Goal: Task Accomplishment & Management: Manage account settings

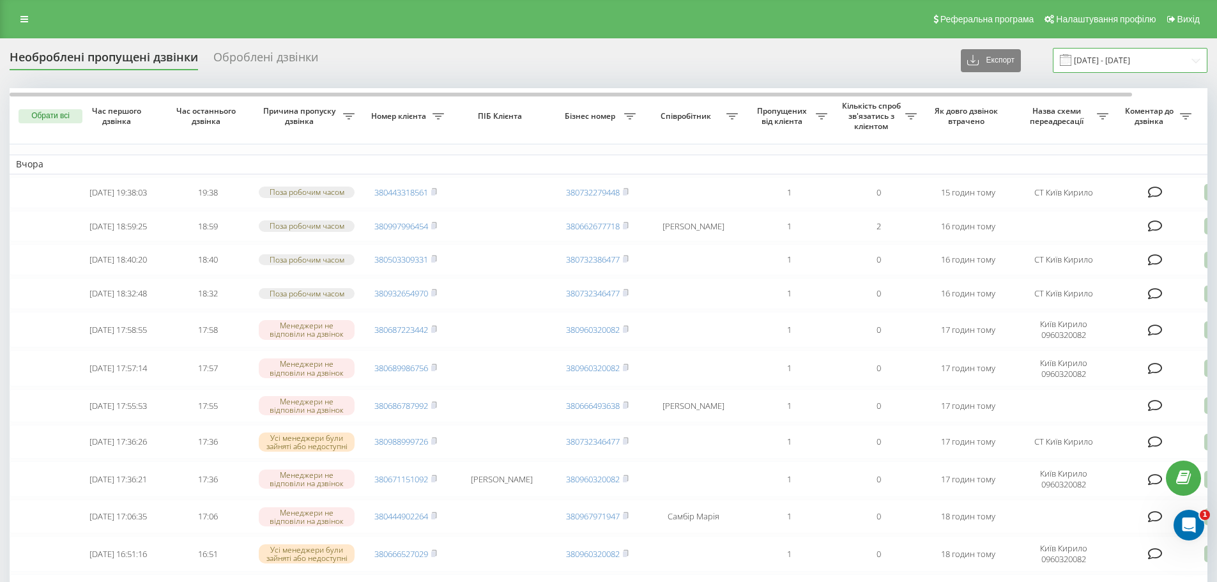
click at [1129, 54] on input "20.07.2025 - 20.08.2025" at bounding box center [1129, 60] width 155 height 25
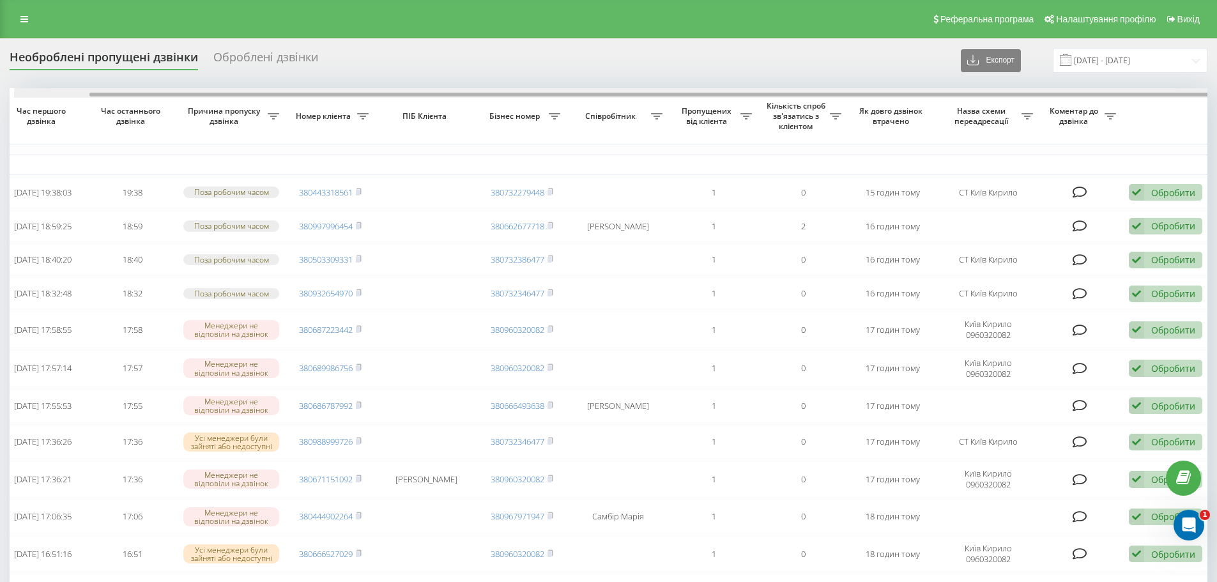
scroll to position [0, 80]
drag, startPoint x: 678, startPoint y: 96, endPoint x: 962, endPoint y: 133, distance: 286.0
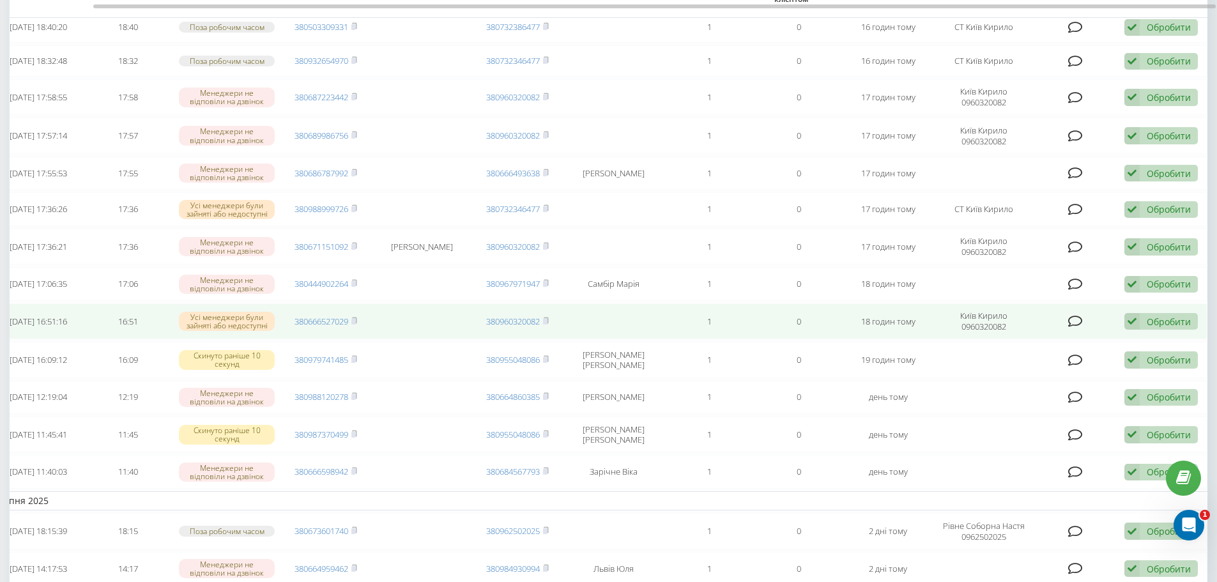
scroll to position [255, 0]
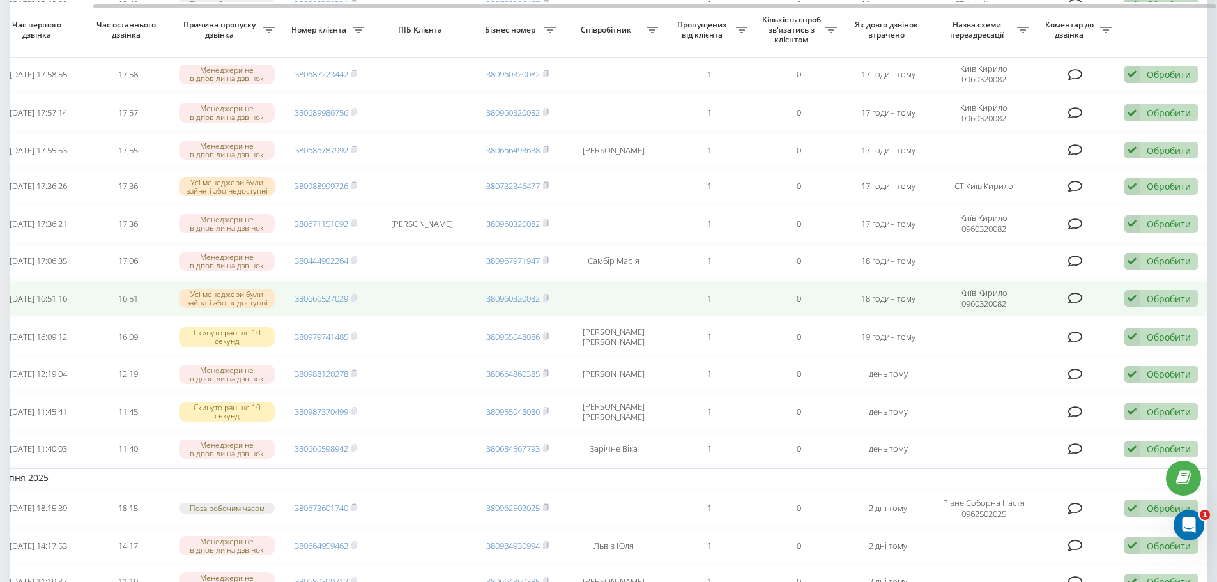
click at [1168, 305] on div "Обробити" at bounding box center [1168, 298] width 44 height 12
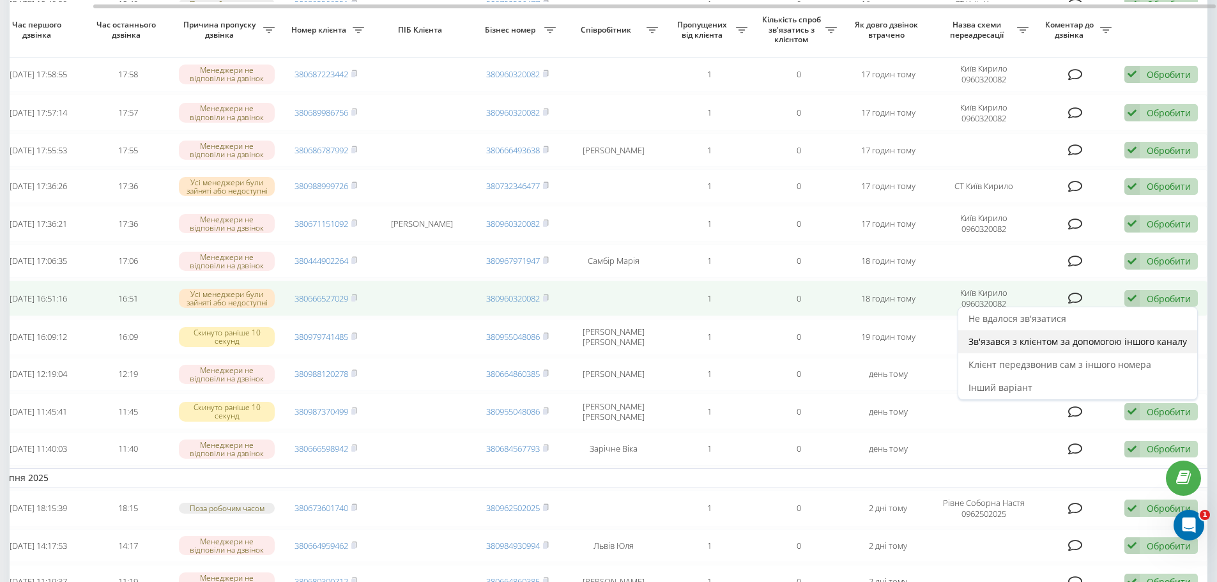
click at [1086, 347] on span "Зв'язався з клієнтом за допомогою іншого каналу" at bounding box center [1077, 341] width 218 height 12
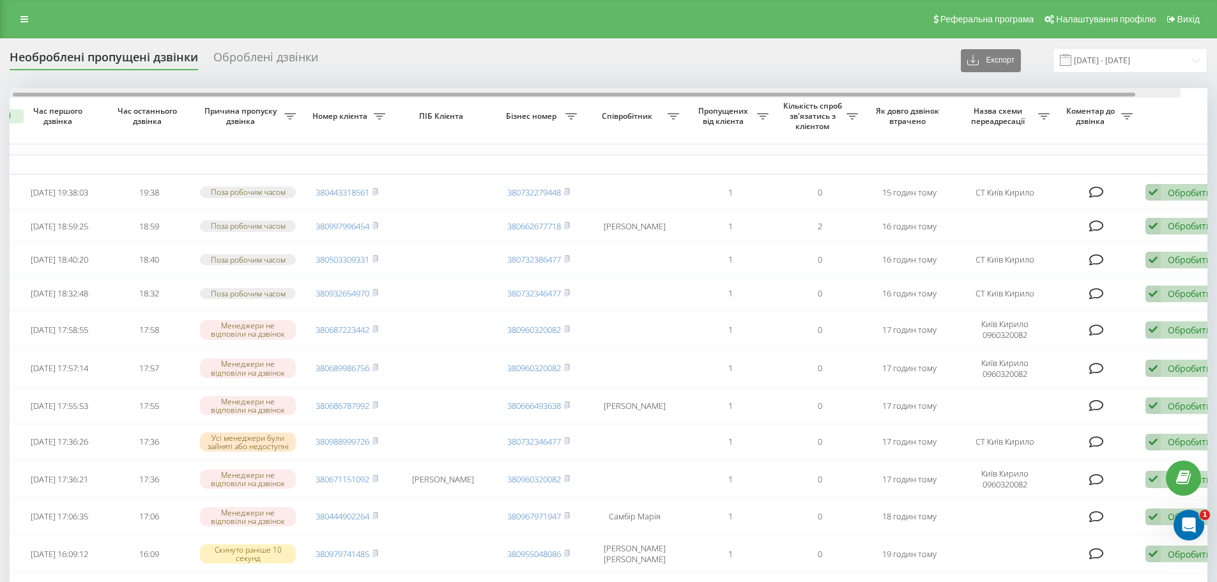
scroll to position [0, 80]
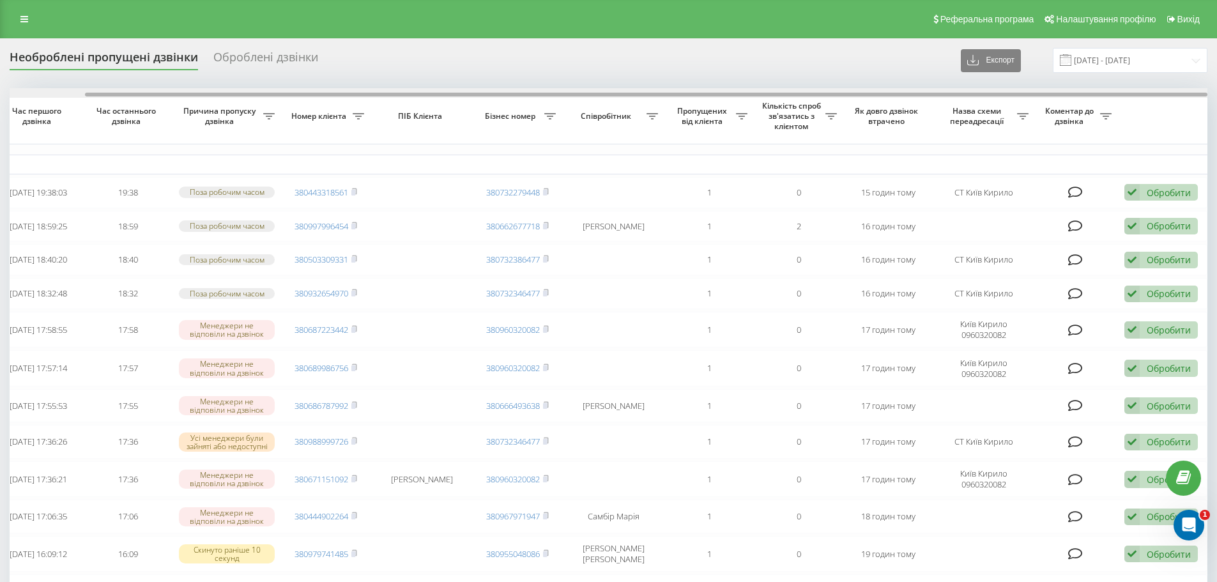
drag, startPoint x: 872, startPoint y: 94, endPoint x: 1129, endPoint y: 153, distance: 263.4
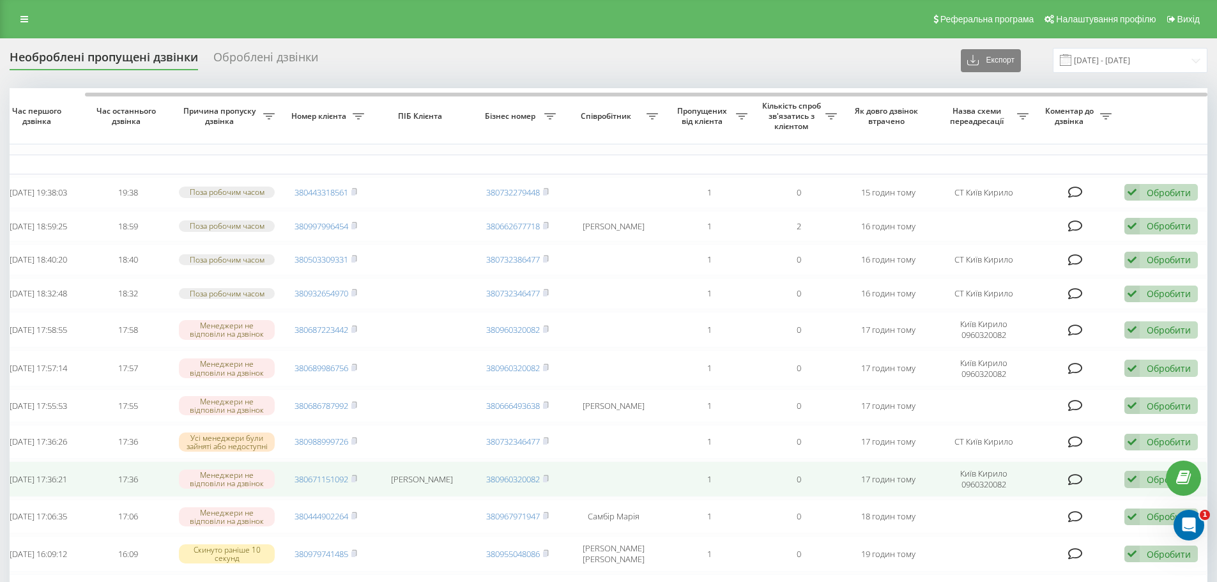
click at [1150, 485] on div "Обробити" at bounding box center [1168, 479] width 44 height 12
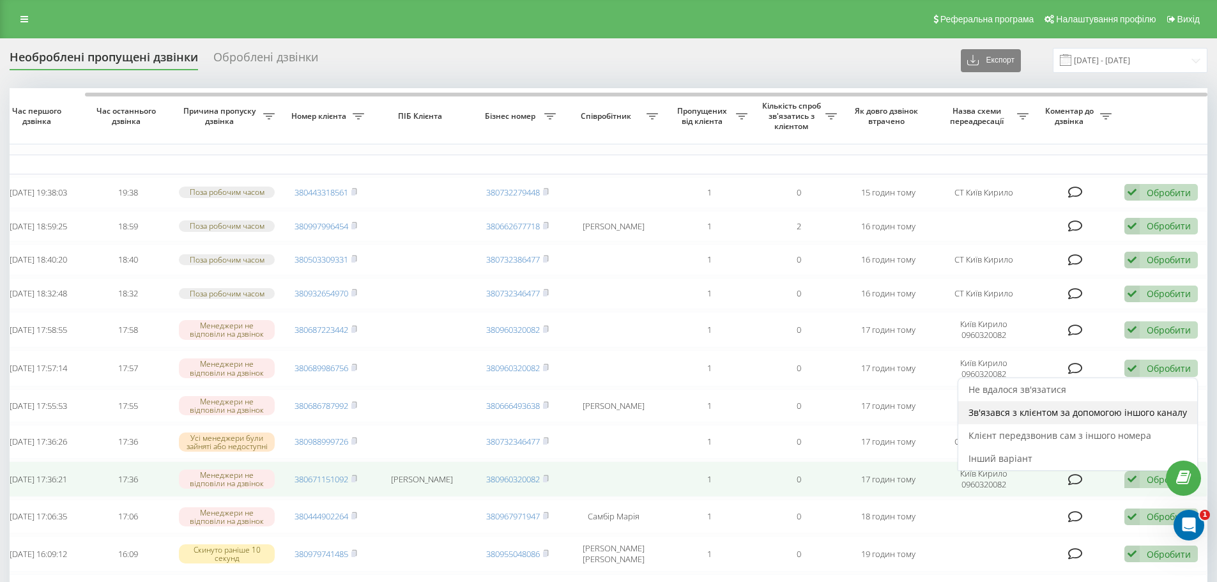
click at [1071, 418] on span "Зв'язався з клієнтом за допомогою іншого каналу" at bounding box center [1077, 412] width 218 height 12
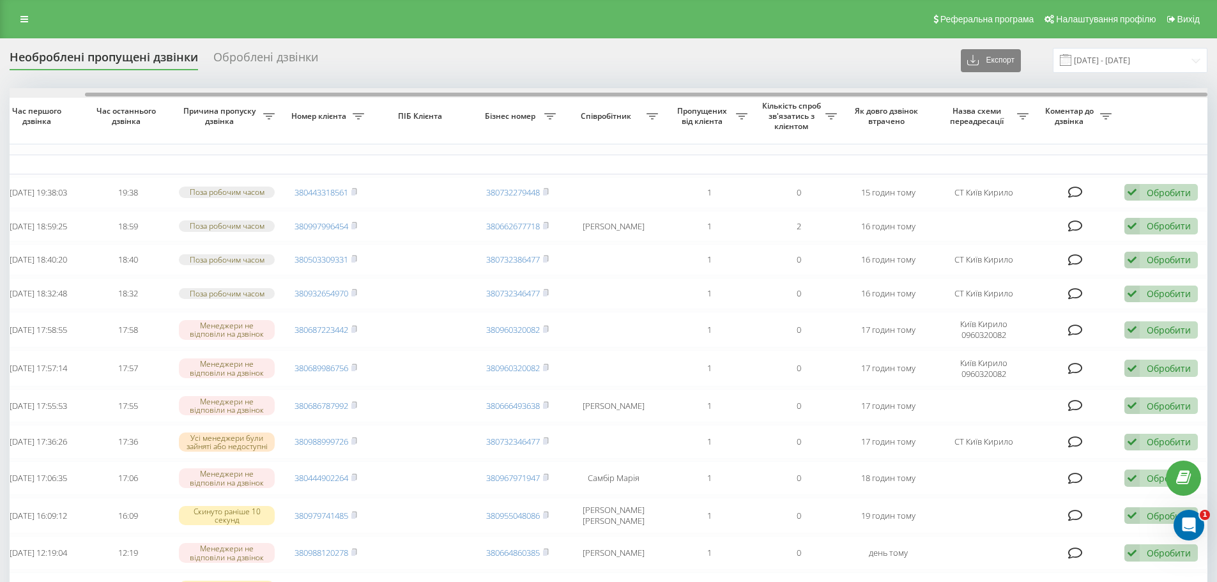
drag, startPoint x: 819, startPoint y: 93, endPoint x: 1134, endPoint y: 152, distance: 320.3
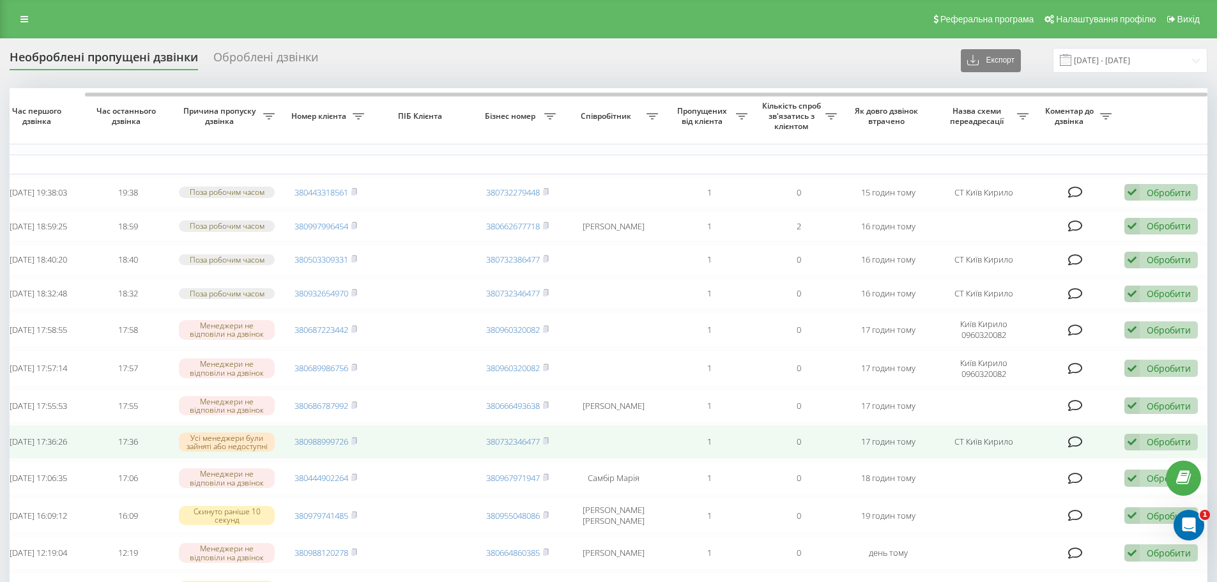
click at [1148, 448] on div "Обробити" at bounding box center [1168, 442] width 44 height 12
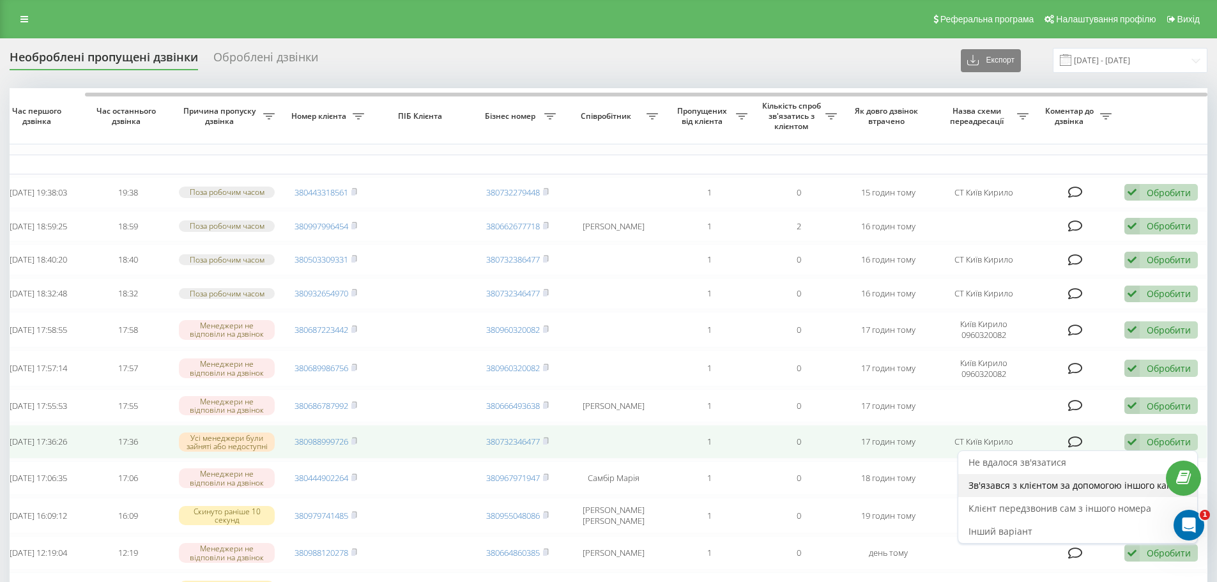
click at [1074, 491] on span "Зв'язався з клієнтом за допомогою іншого каналу" at bounding box center [1077, 485] width 218 height 12
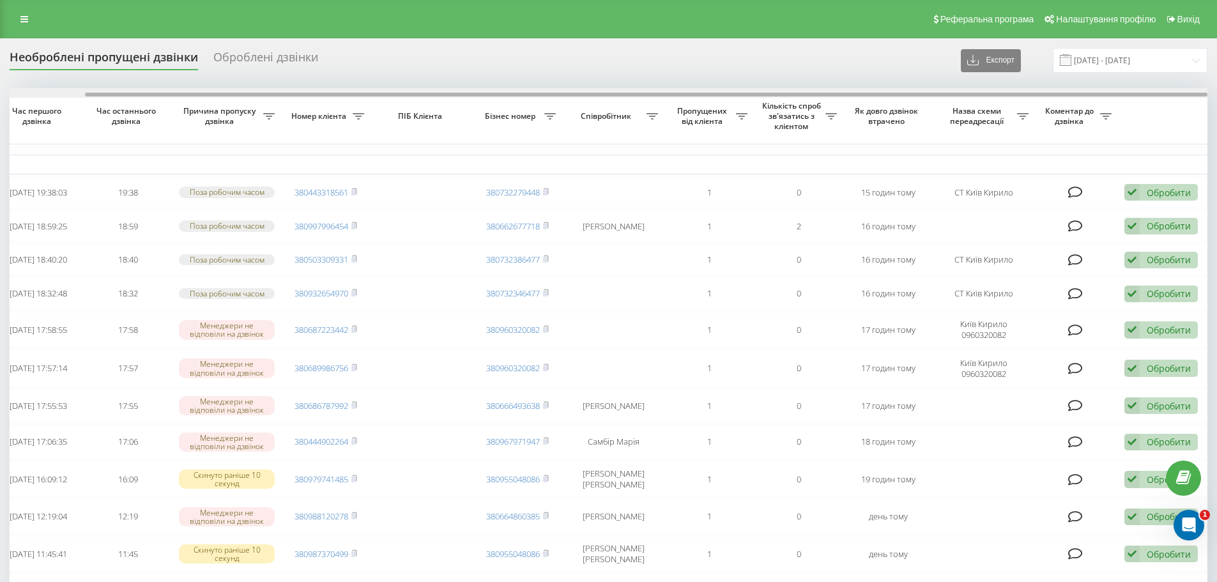
drag, startPoint x: 867, startPoint y: 95, endPoint x: 1038, endPoint y: 111, distance: 171.9
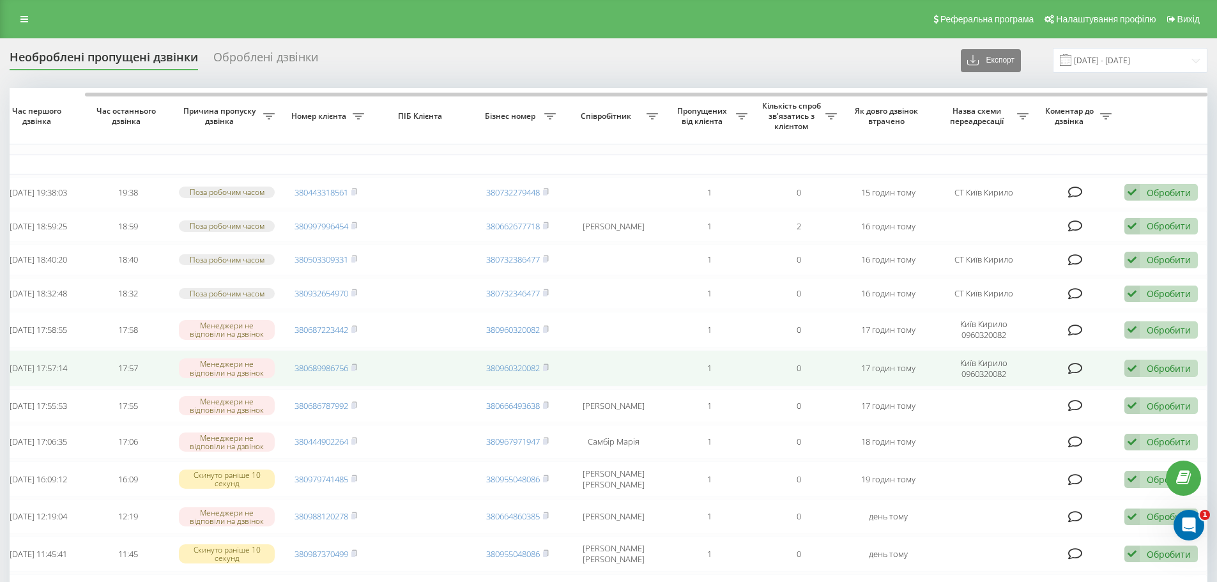
click at [1162, 374] on div "Обробити" at bounding box center [1168, 368] width 44 height 12
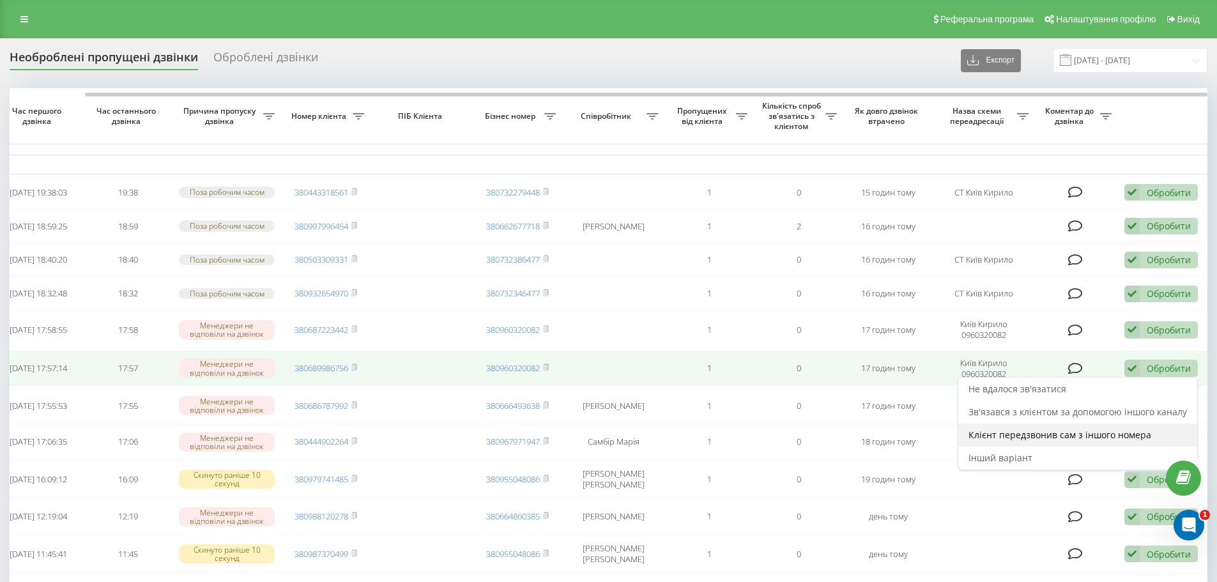
click at [1110, 446] on div "Клієнт передзвонив сам з іншого номера" at bounding box center [1077, 434] width 239 height 23
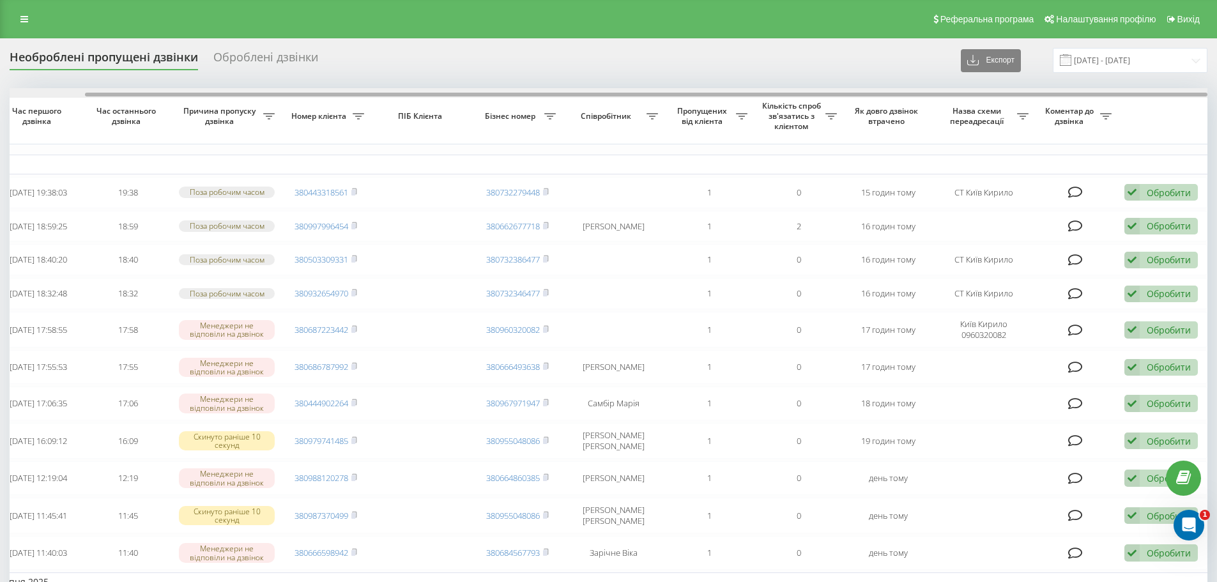
drag, startPoint x: 800, startPoint y: 95, endPoint x: 1077, endPoint y: 141, distance: 281.0
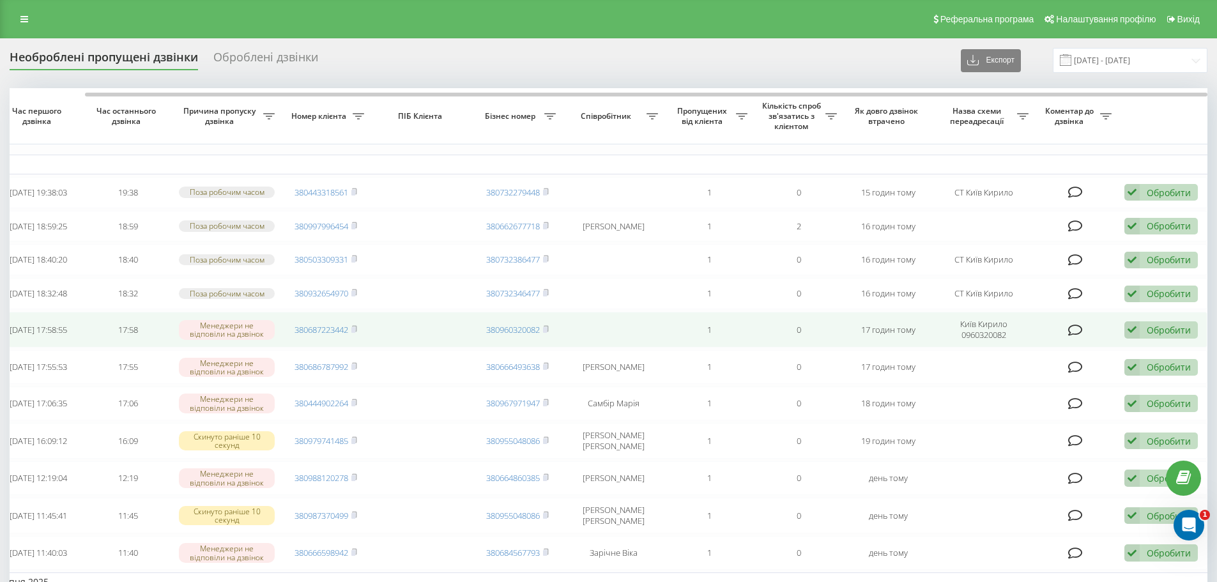
click at [1181, 336] on div "Обробити" at bounding box center [1168, 330] width 44 height 12
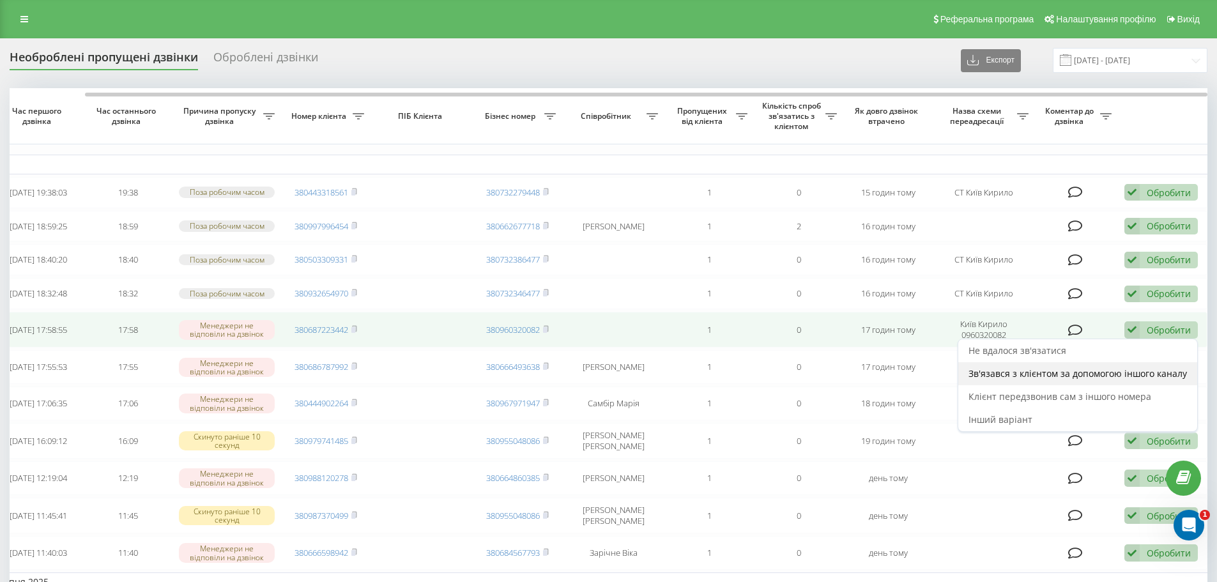
click at [1095, 385] on div "Зв'язався з клієнтом за допомогою іншого каналу" at bounding box center [1077, 373] width 239 height 23
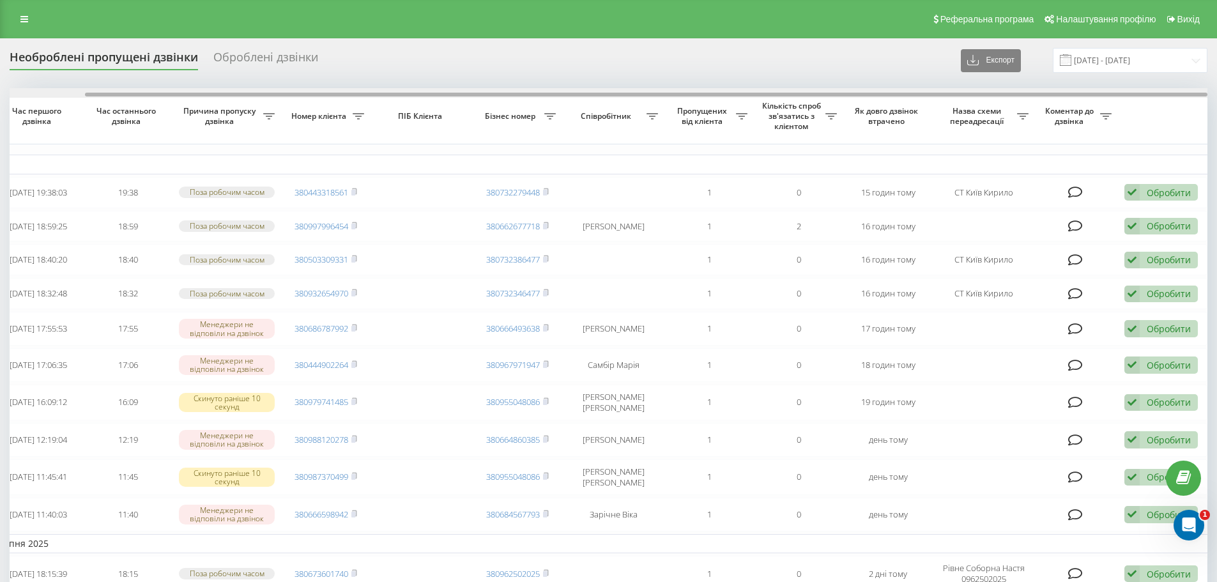
drag, startPoint x: 925, startPoint y: 95, endPoint x: 1118, endPoint y: 119, distance: 194.5
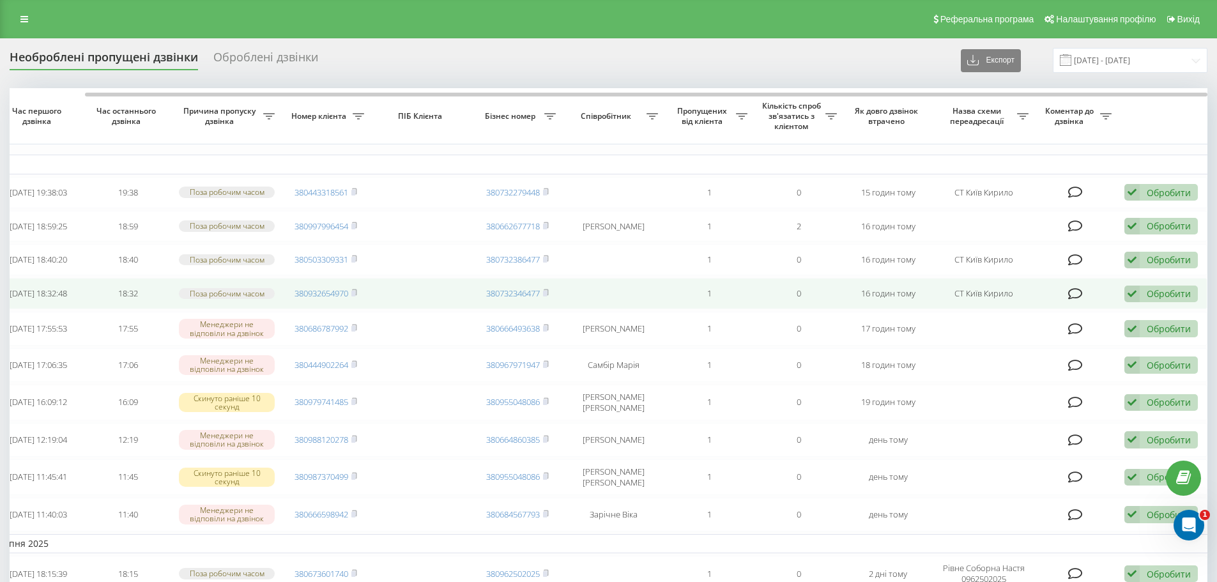
click at [1163, 300] on div "Обробити" at bounding box center [1168, 293] width 44 height 12
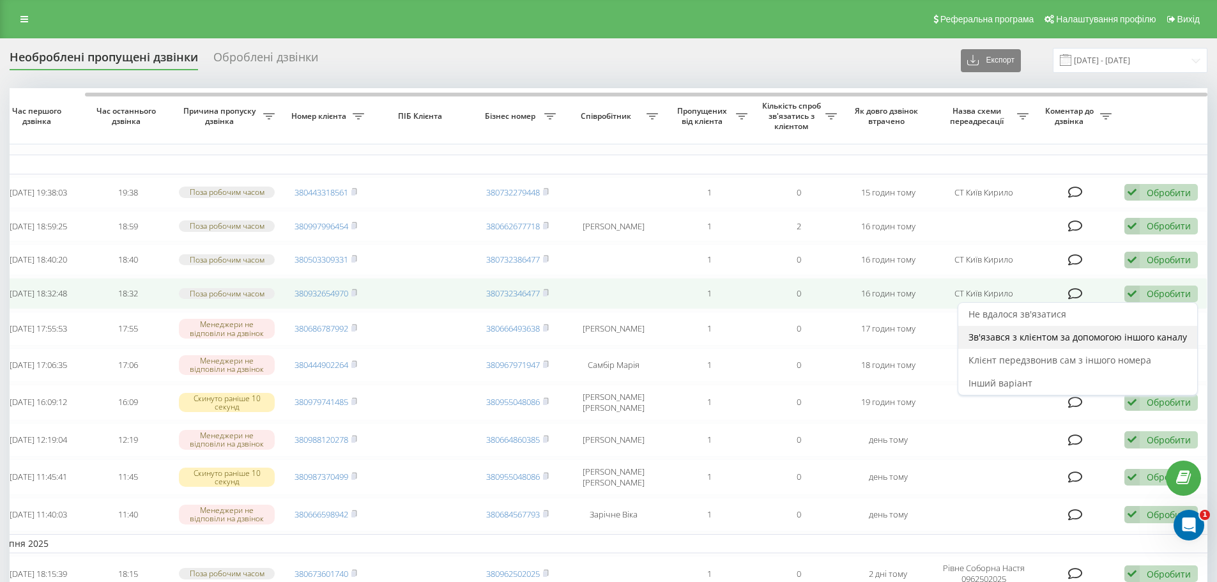
click at [1100, 343] on span "Зв'язався з клієнтом за допомогою іншого каналу" at bounding box center [1077, 337] width 218 height 12
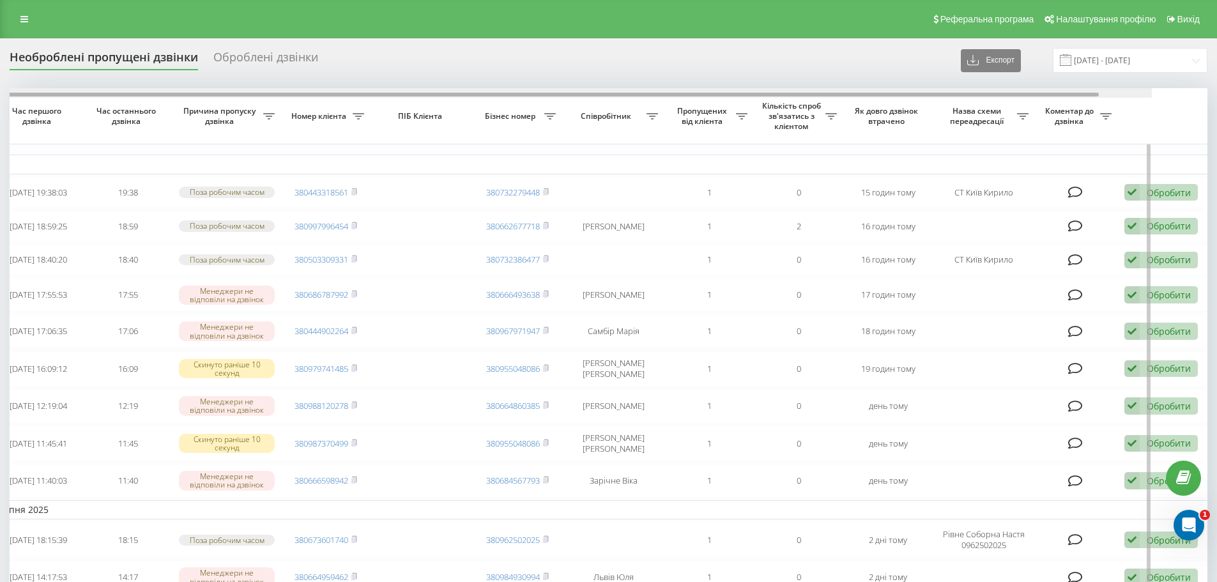
drag, startPoint x: 876, startPoint y: 94, endPoint x: 1135, endPoint y: 111, distance: 259.2
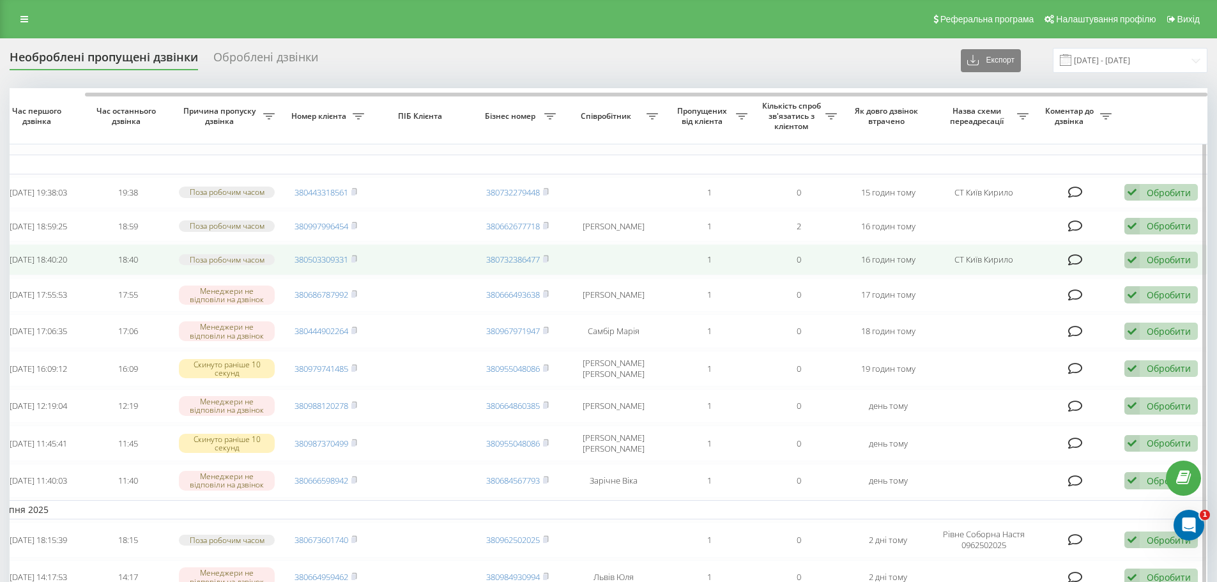
click at [1166, 266] on div "Обробити" at bounding box center [1168, 260] width 44 height 12
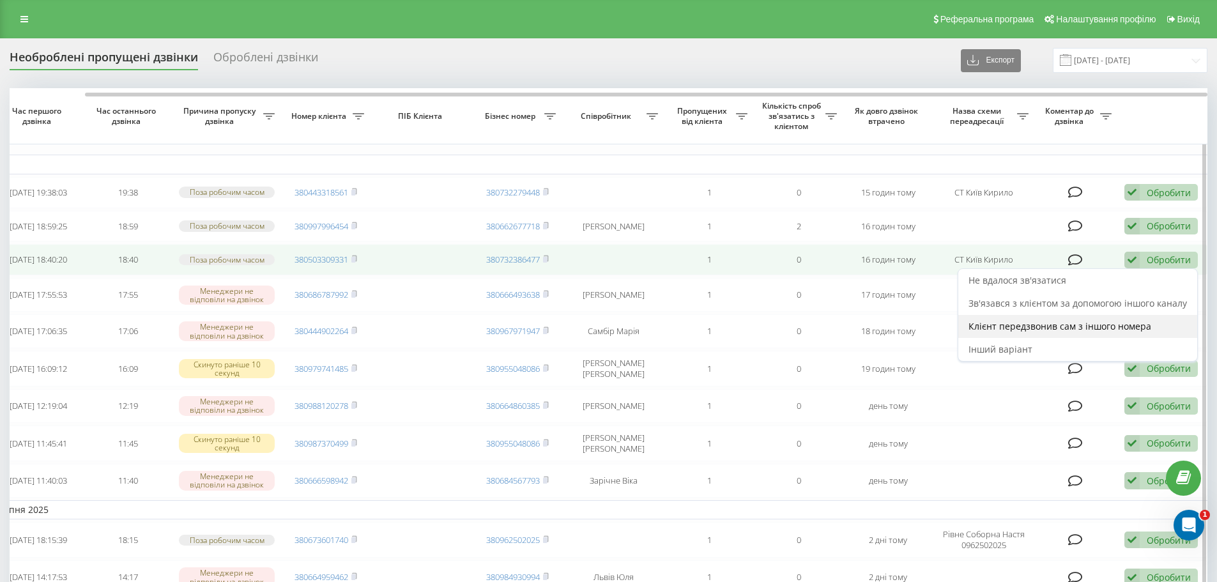
click at [1116, 332] on span "Клієнт передзвонив сам з іншого номера" at bounding box center [1059, 326] width 183 height 12
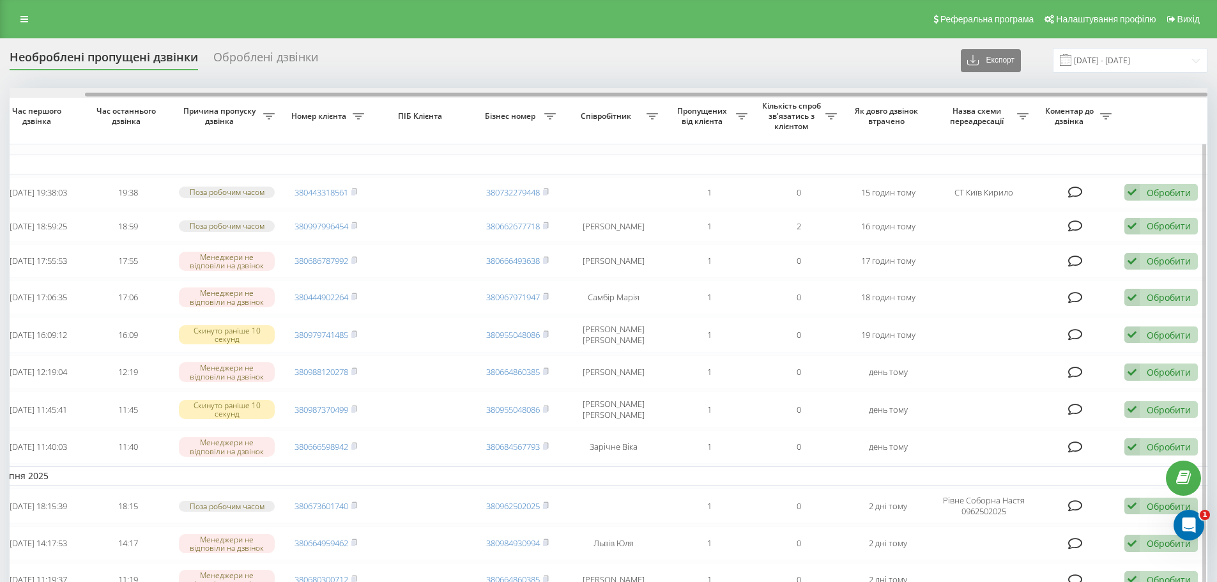
drag, startPoint x: 810, startPoint y: 93, endPoint x: 1073, endPoint y: 114, distance: 264.0
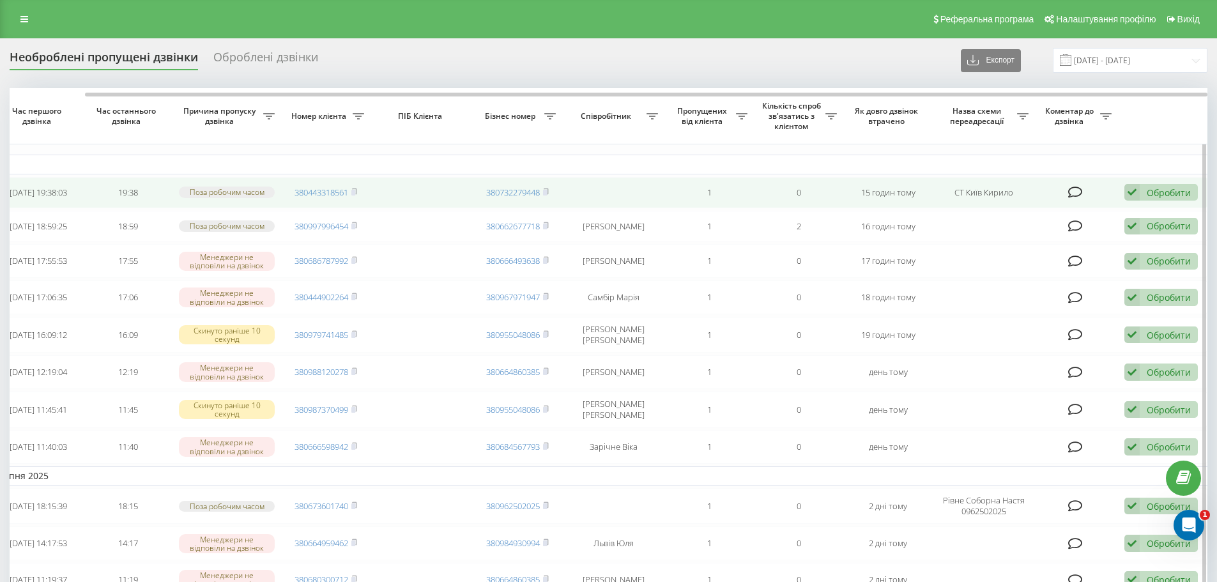
click at [1173, 201] on div "Обробити Не вдалося зв'язатися Зв'язався з клієнтом за допомогою іншого каналу …" at bounding box center [1160, 192] width 73 height 17
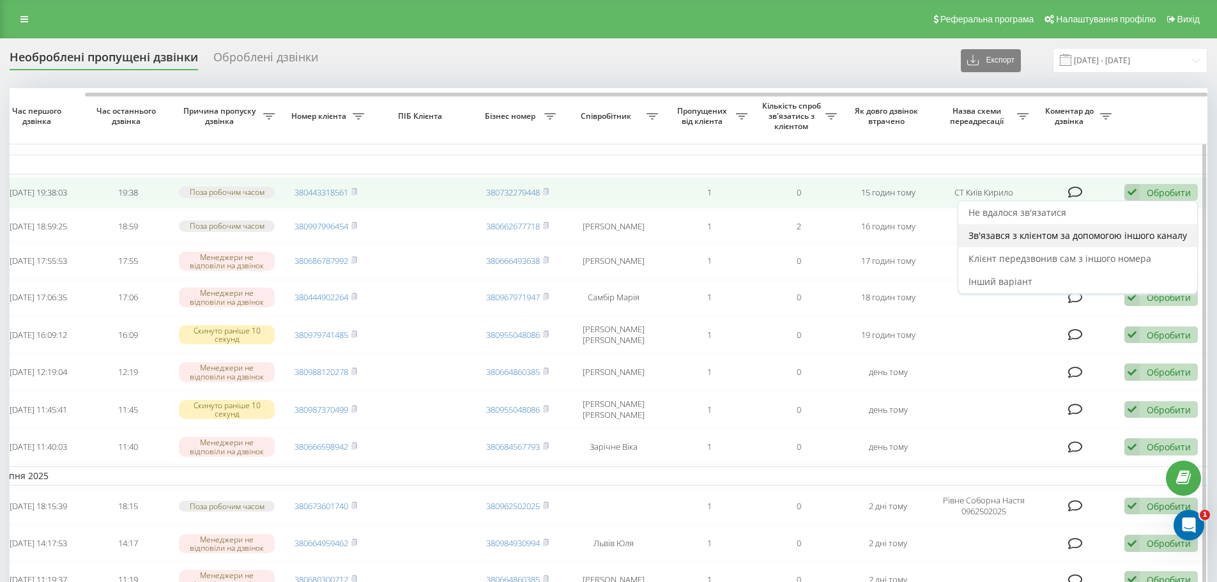
click at [1111, 245] on div "Зв'язався з клієнтом за допомогою іншого каналу" at bounding box center [1077, 235] width 239 height 23
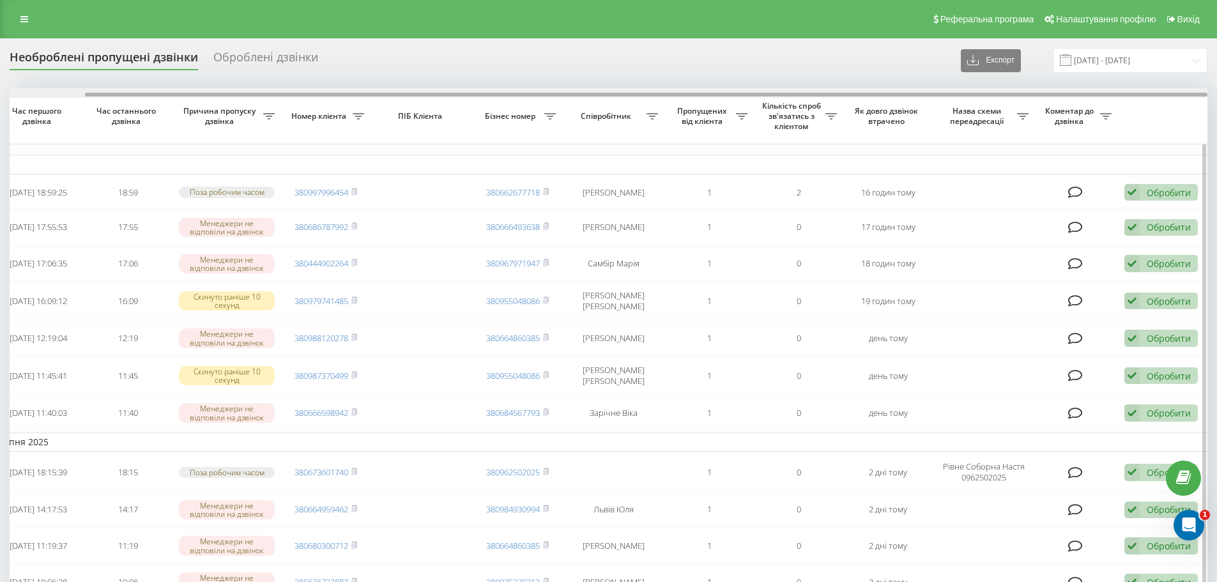
drag, startPoint x: 588, startPoint y: 93, endPoint x: 869, endPoint y: 102, distance: 281.1
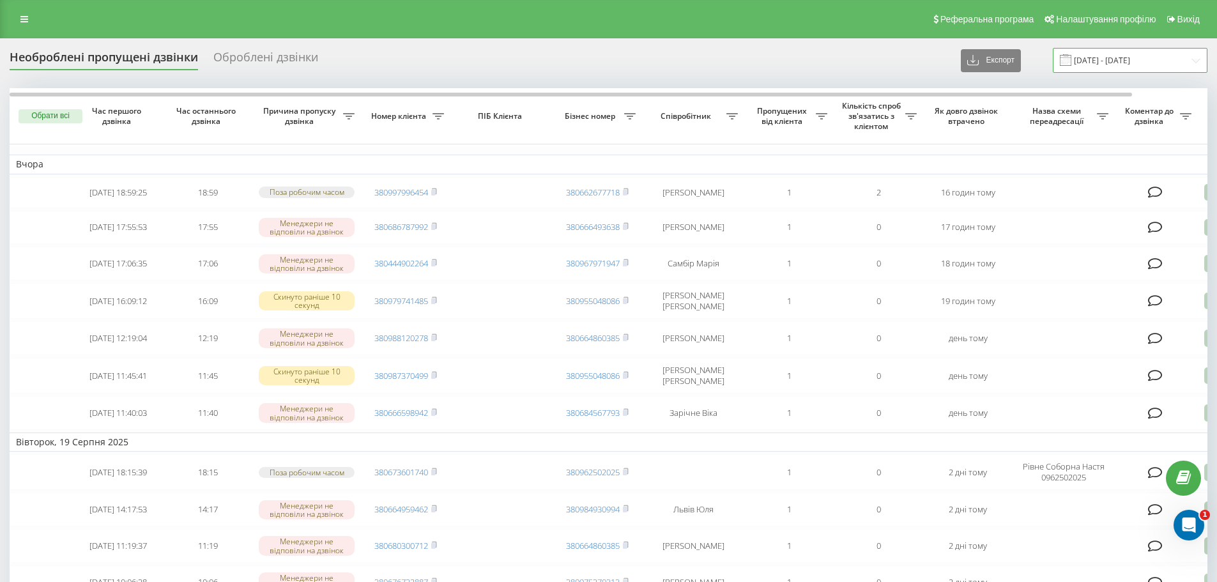
click at [1123, 54] on input "20.07.2025 - 20.08.2025" at bounding box center [1129, 60] width 155 height 25
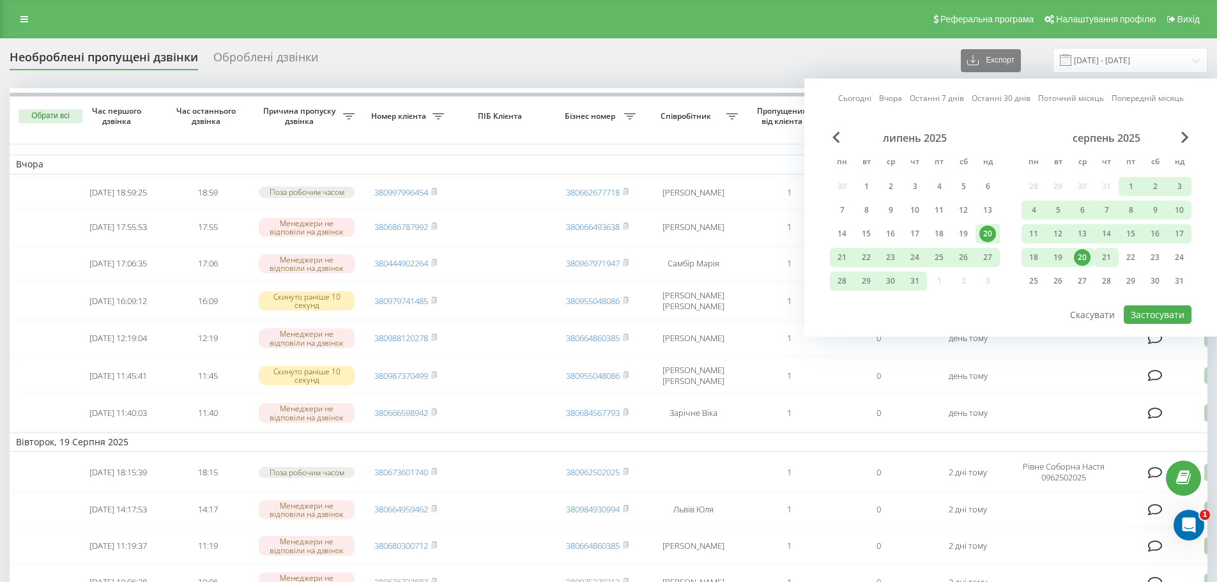
click at [1106, 264] on div "21" at bounding box center [1106, 257] width 17 height 17
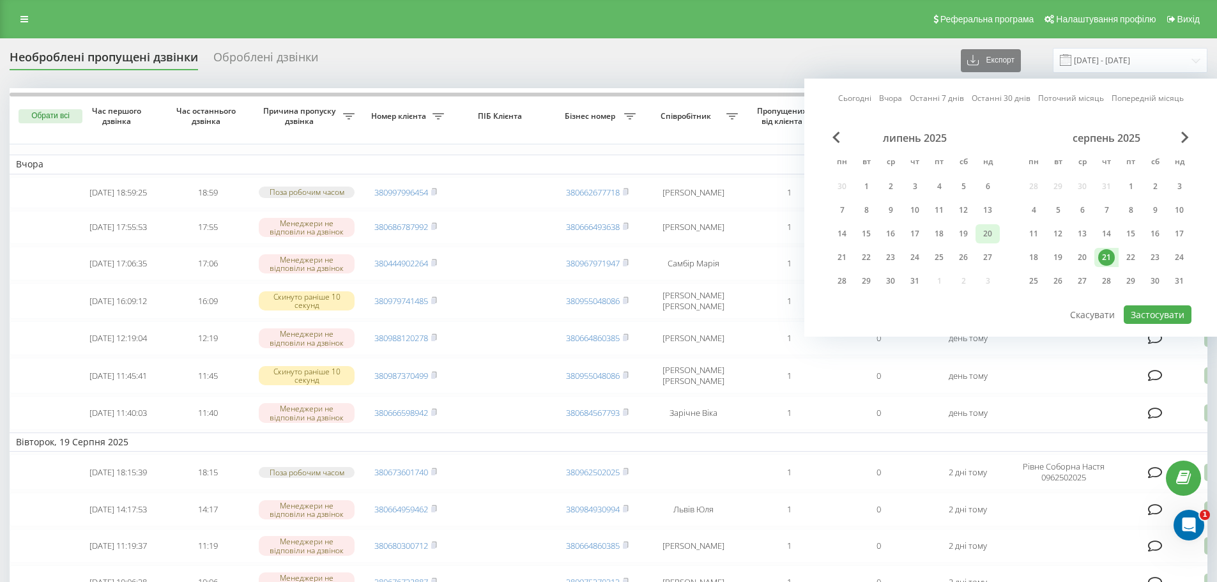
click at [992, 235] on div "20" at bounding box center [987, 233] width 17 height 17
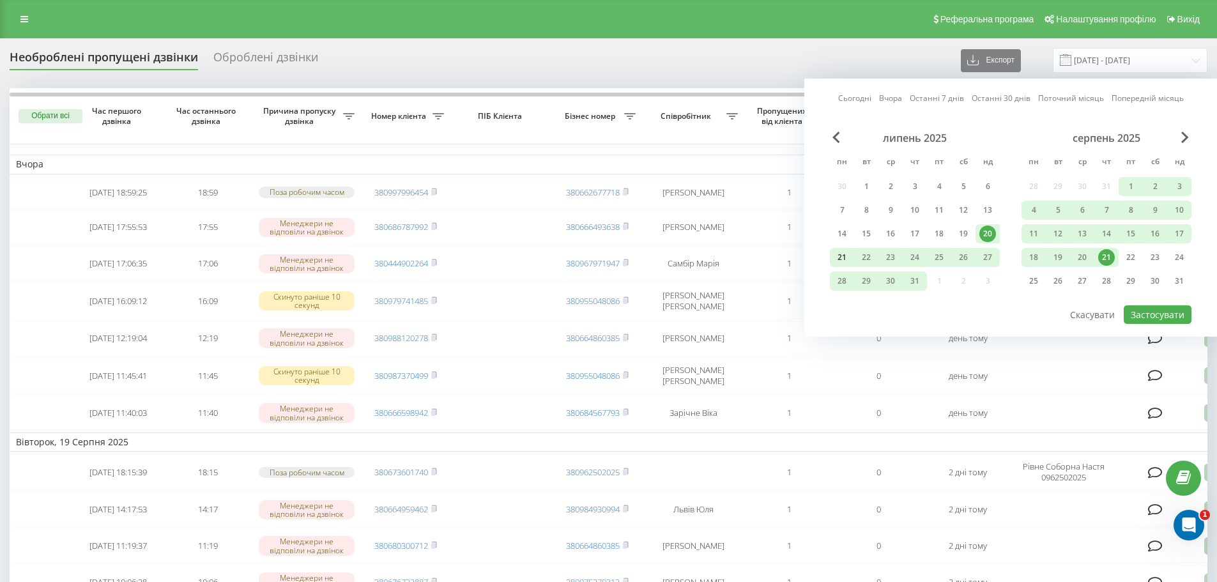
click at [837, 255] on div "21" at bounding box center [841, 257] width 17 height 17
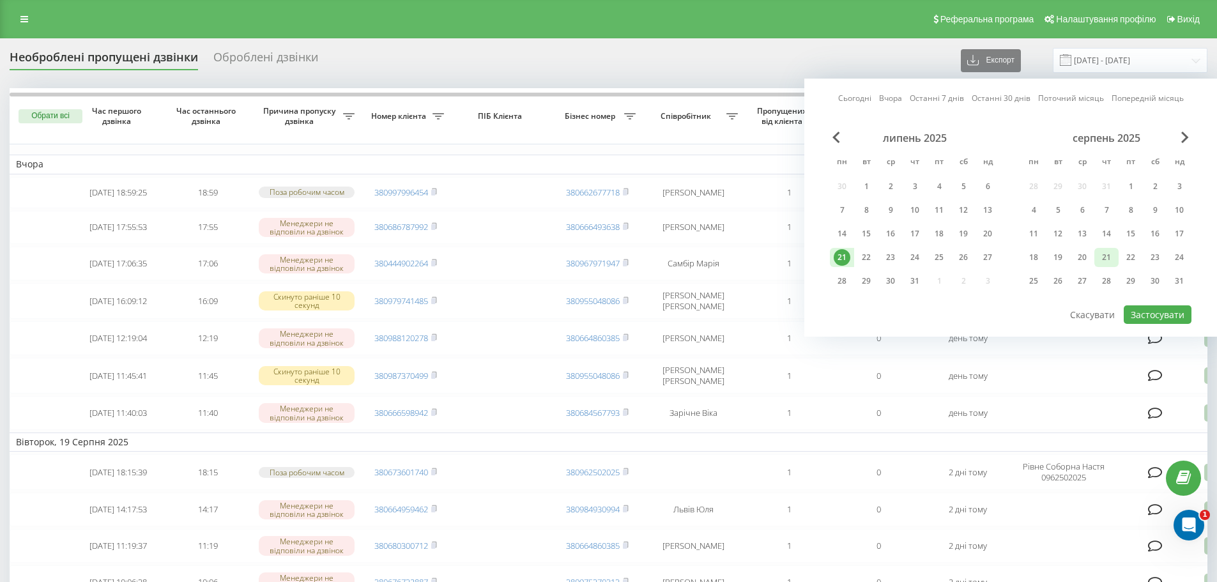
click at [1110, 257] on div "21" at bounding box center [1106, 257] width 17 height 17
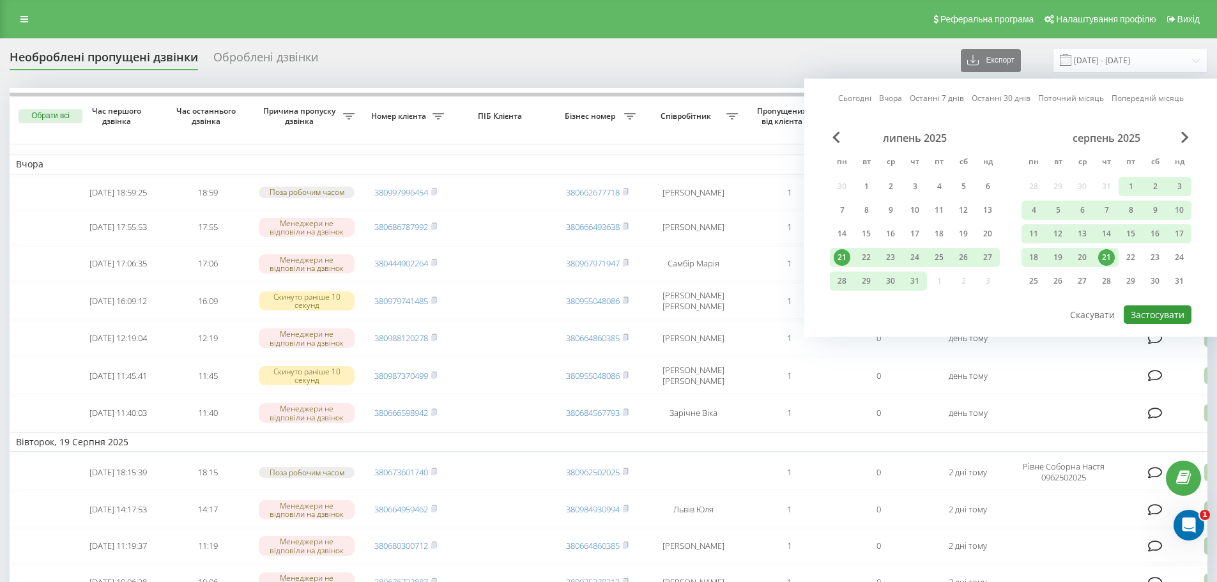
click at [1151, 322] on button "Застосувати" at bounding box center [1157, 314] width 68 height 19
type input "[DATE] - [DATE]"
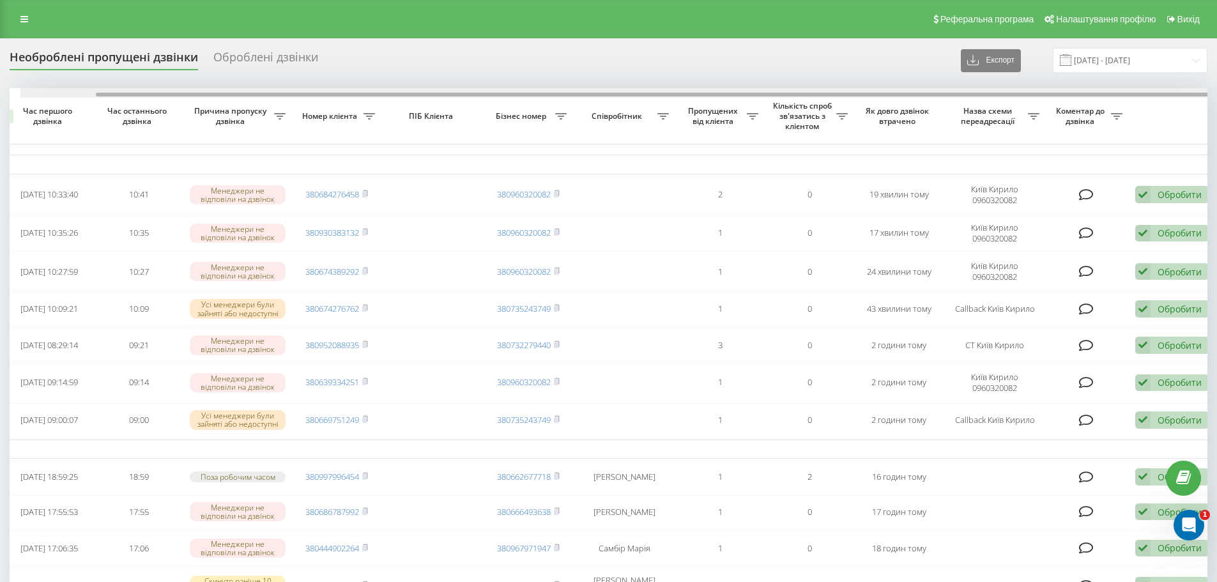
scroll to position [0, 80]
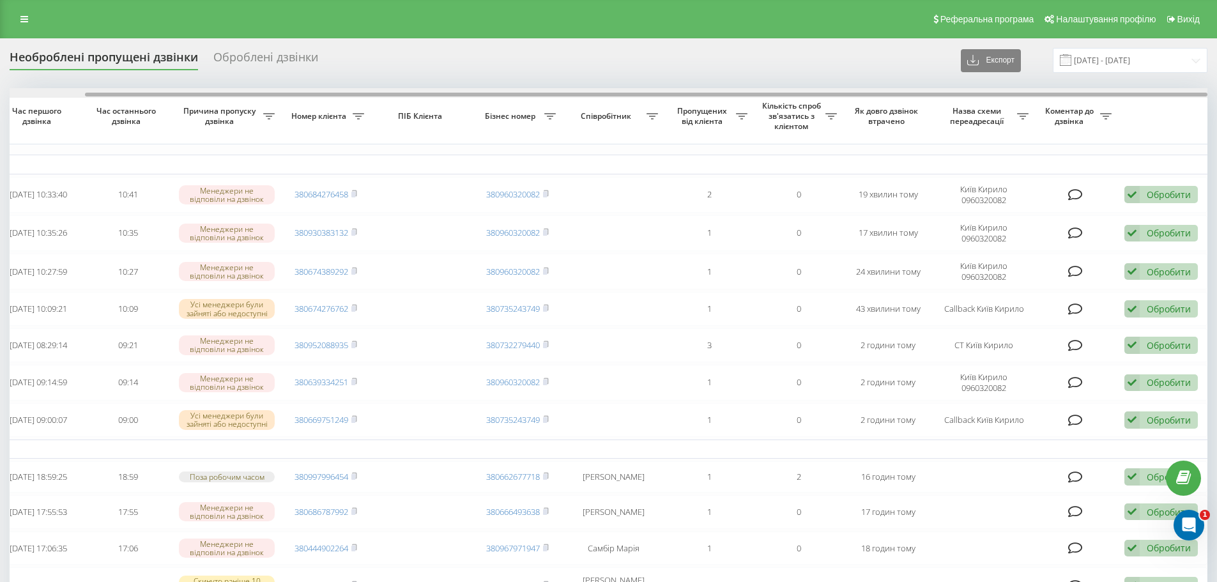
drag, startPoint x: 758, startPoint y: 93, endPoint x: 920, endPoint y: 172, distance: 180.5
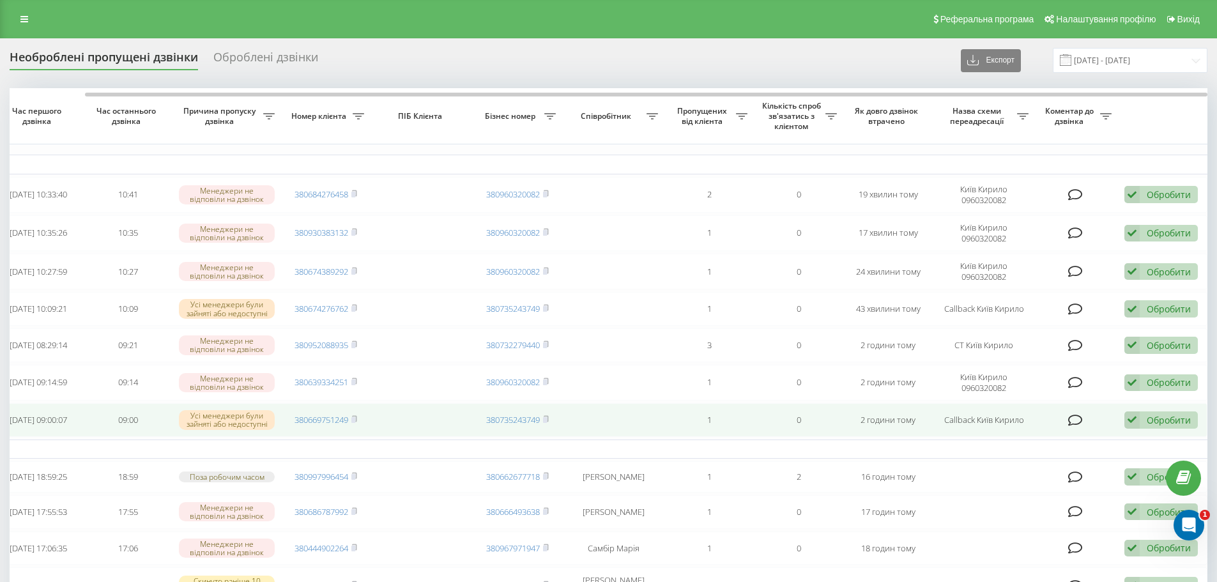
click at [1157, 423] on div "Обробити" at bounding box center [1168, 420] width 44 height 12
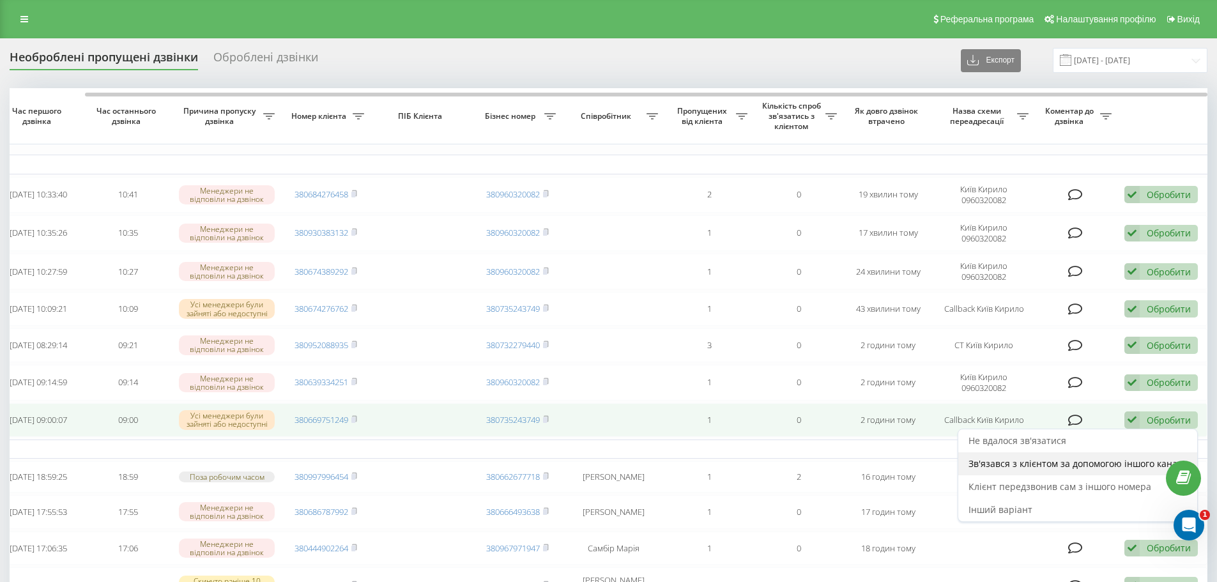
click at [1086, 469] on span "Зв'язався з клієнтом за допомогою іншого каналу" at bounding box center [1077, 463] width 218 height 12
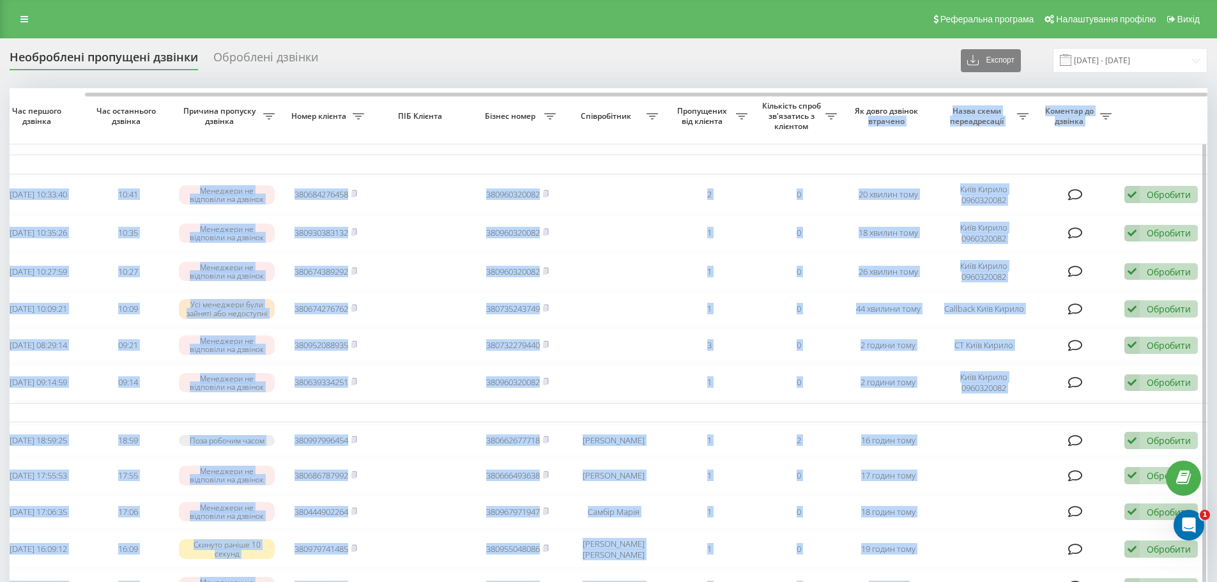
drag, startPoint x: 825, startPoint y: 97, endPoint x: 938, endPoint y: 107, distance: 113.5
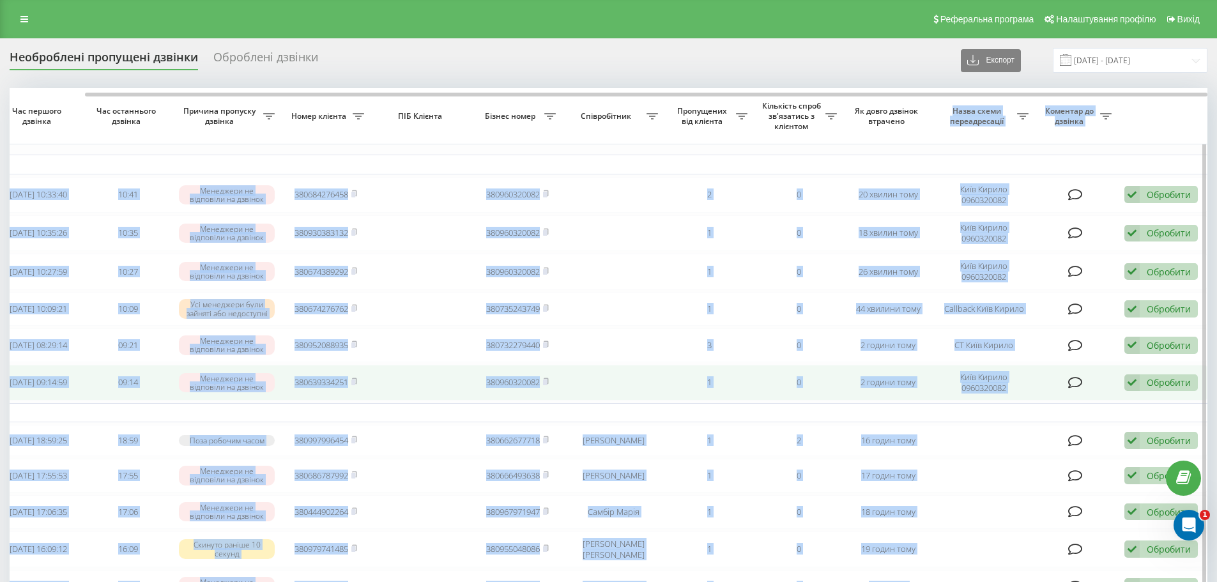
click at [1171, 388] on div "Обробити" at bounding box center [1168, 382] width 44 height 12
click at [1166, 383] on div "Обробити" at bounding box center [1168, 382] width 44 height 12
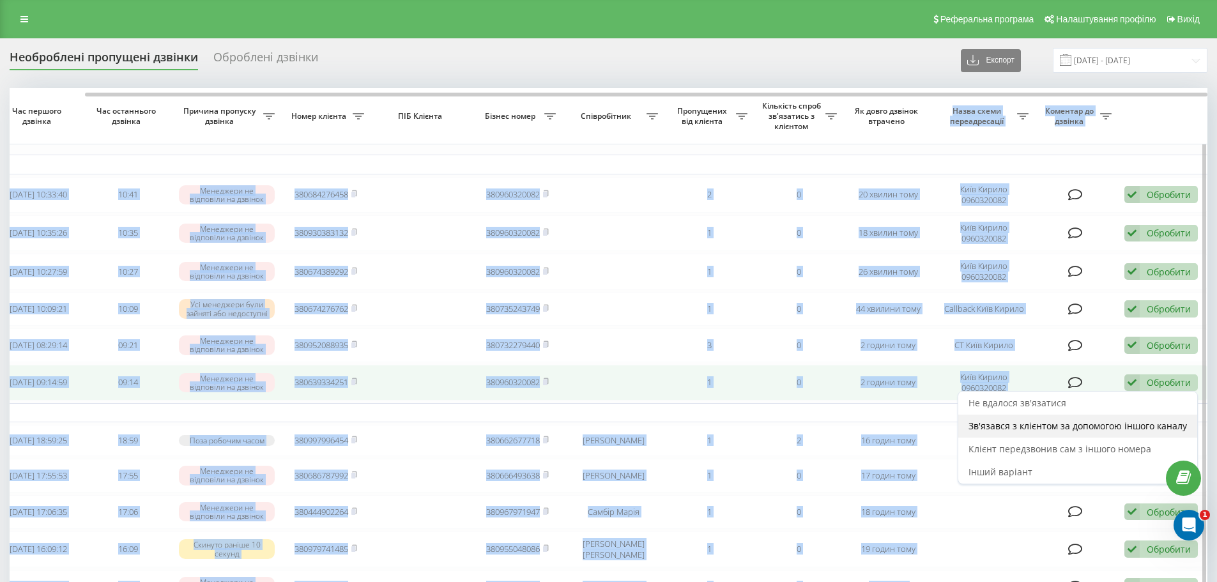
click at [1117, 432] on span "Зв'язався з клієнтом за допомогою іншого каналу" at bounding box center [1077, 426] width 218 height 12
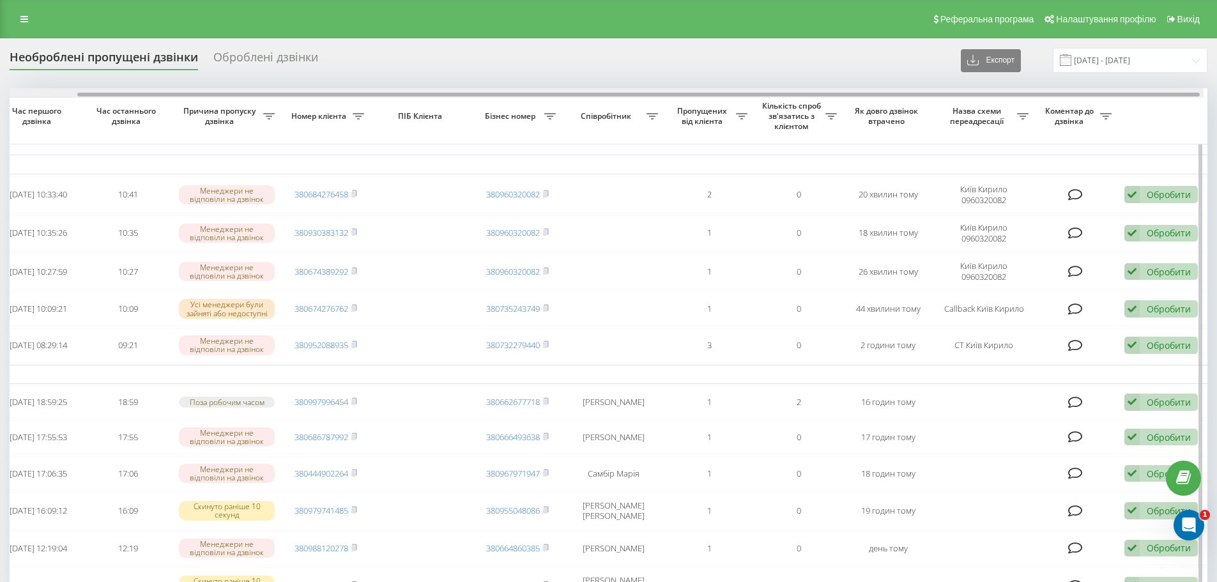
drag, startPoint x: 1043, startPoint y: 93, endPoint x: 1154, endPoint y: 105, distance: 111.8
click at [1132, 96] on div at bounding box center [638, 95] width 1122 height 4
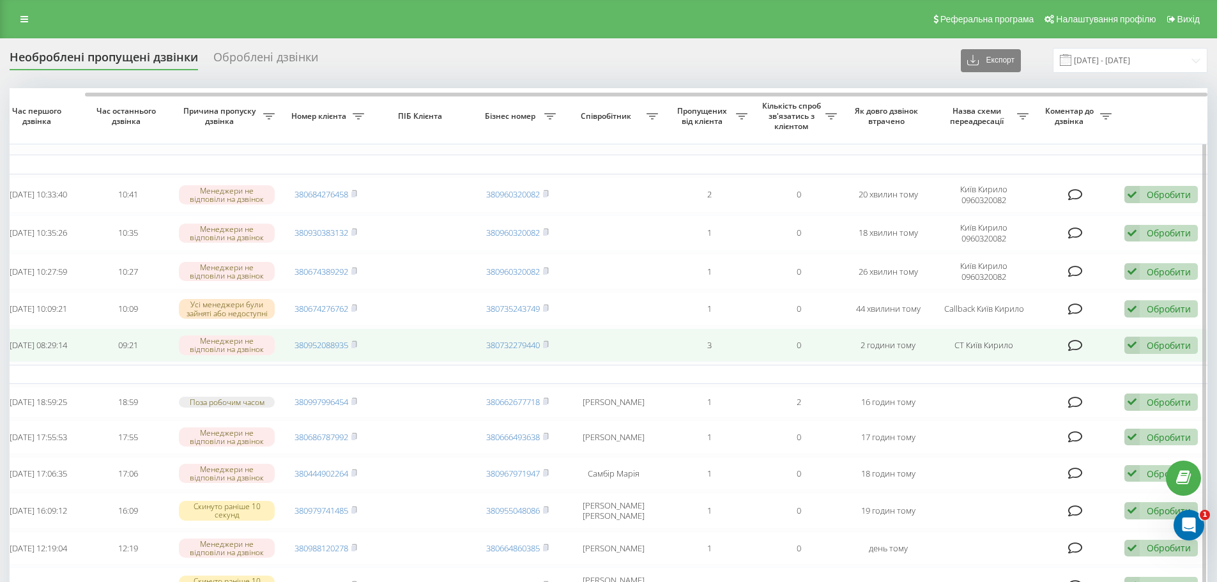
click at [1166, 351] on div "Обробити" at bounding box center [1168, 345] width 44 height 12
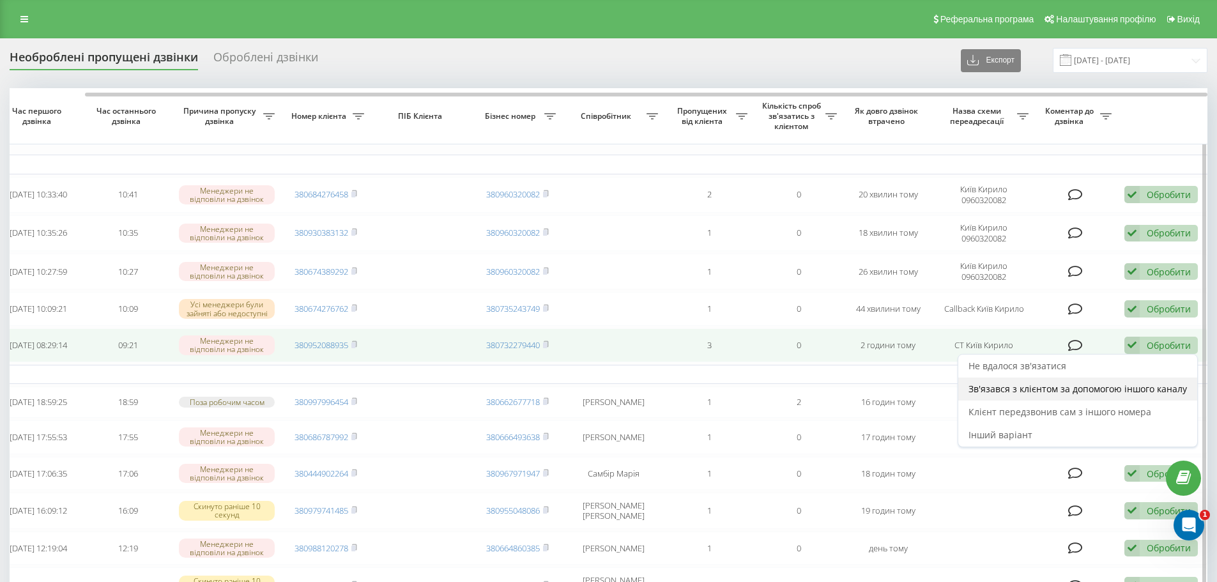
click at [1098, 395] on span "Зв'язався з клієнтом за допомогою іншого каналу" at bounding box center [1077, 389] width 218 height 12
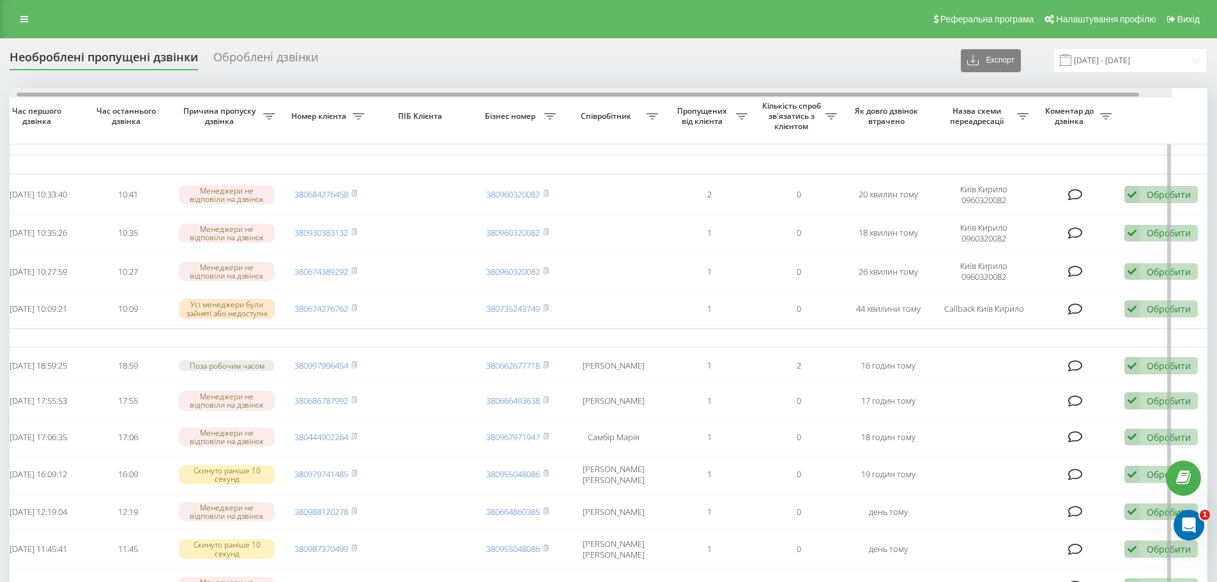
drag, startPoint x: 996, startPoint y: 93, endPoint x: 1102, endPoint y: 93, distance: 105.4
click at [1100, 93] on div at bounding box center [578, 95] width 1122 height 4
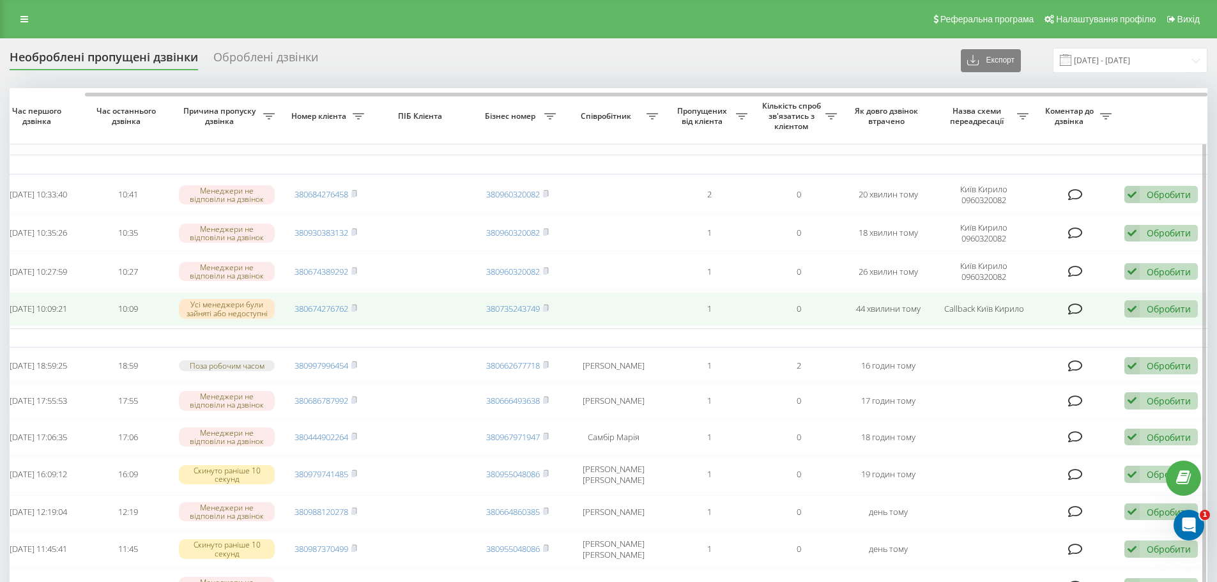
click at [1169, 307] on div "Обробити" at bounding box center [1168, 309] width 44 height 12
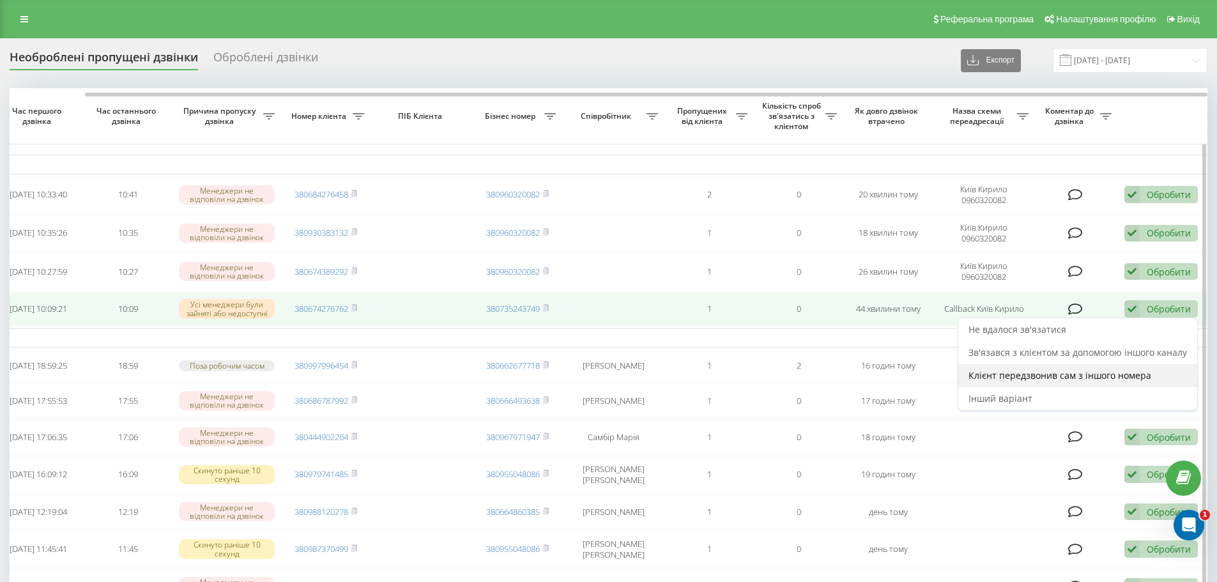
click at [1120, 380] on span "Клієнт передзвонив сам з іншого номера" at bounding box center [1059, 375] width 183 height 12
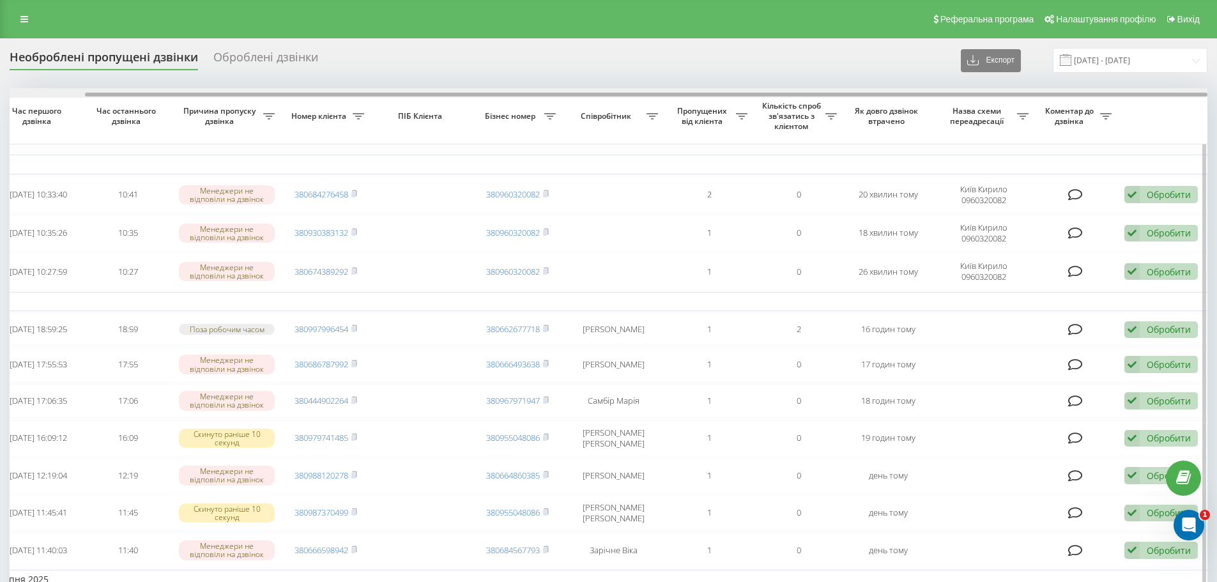
drag, startPoint x: 1051, startPoint y: 90, endPoint x: 1151, endPoint y: 91, distance: 99.6
click at [1151, 91] on div at bounding box center [608, 93] width 1197 height 10
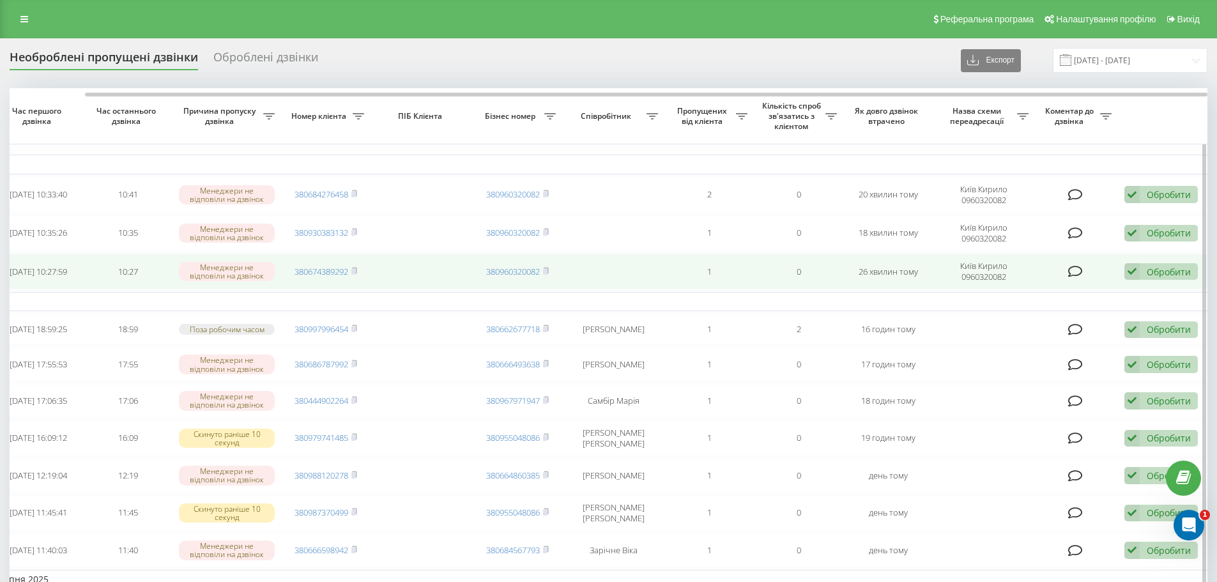
click at [1181, 272] on div "Обробити" at bounding box center [1168, 272] width 44 height 12
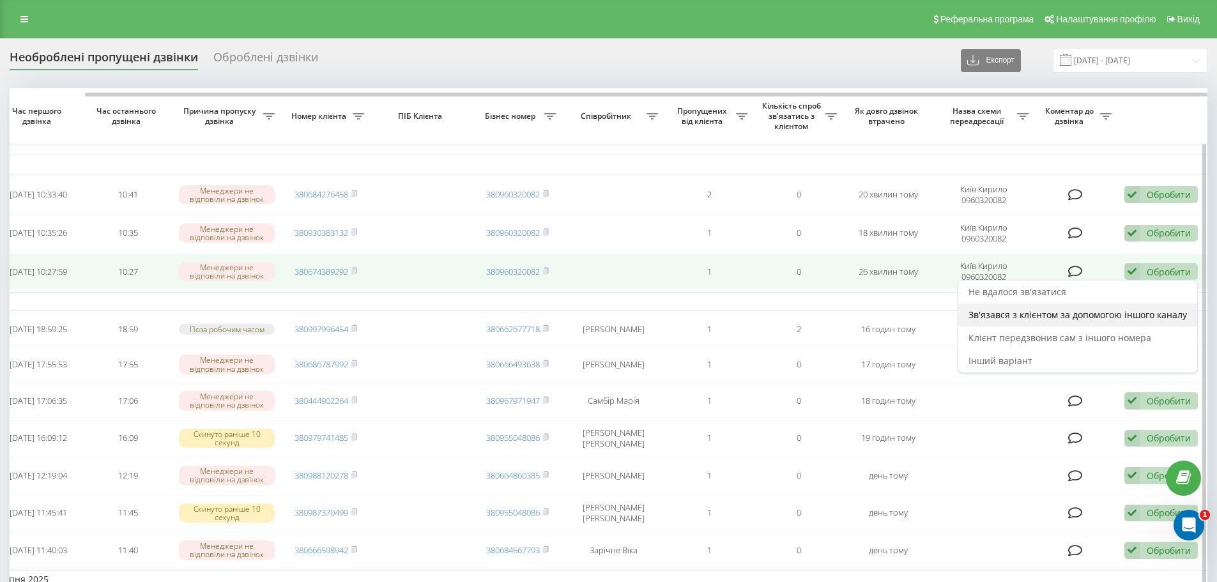
click at [1146, 311] on span "Зв'язався з клієнтом за допомогою іншого каналу" at bounding box center [1077, 314] width 218 height 12
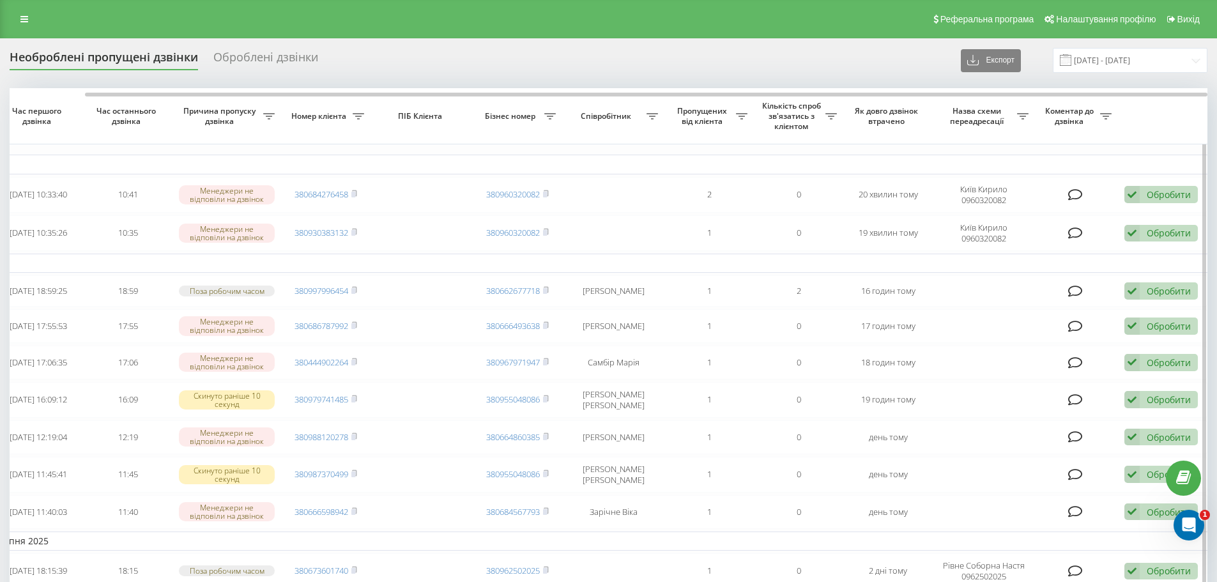
drag, startPoint x: 1005, startPoint y: 97, endPoint x: 1077, endPoint y: 102, distance: 71.7
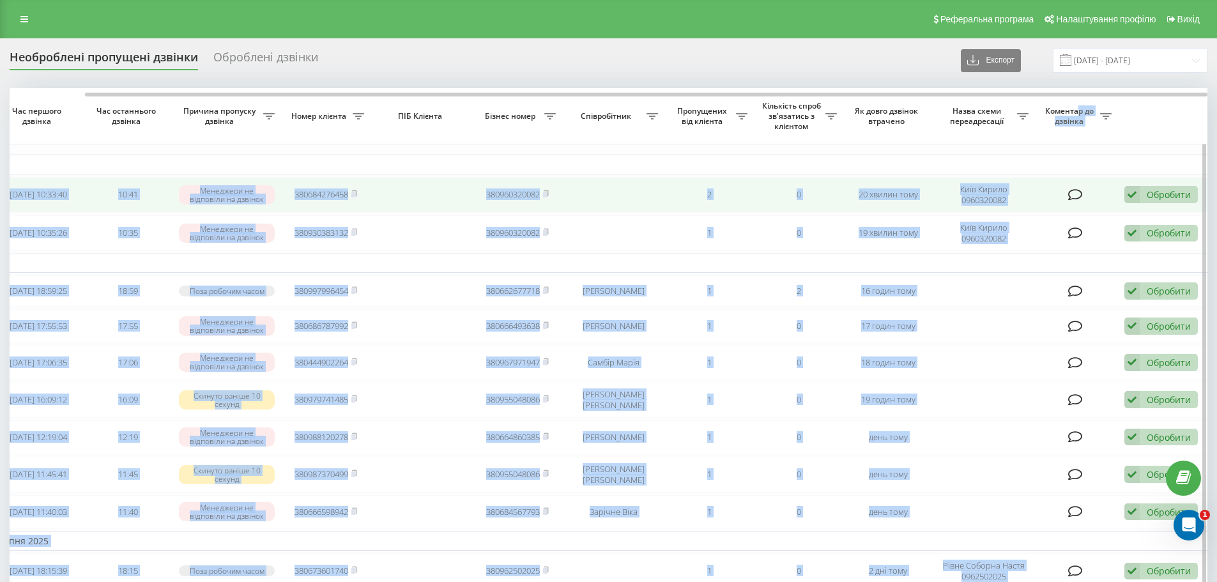
click at [1167, 198] on div "Обробити" at bounding box center [1168, 194] width 44 height 12
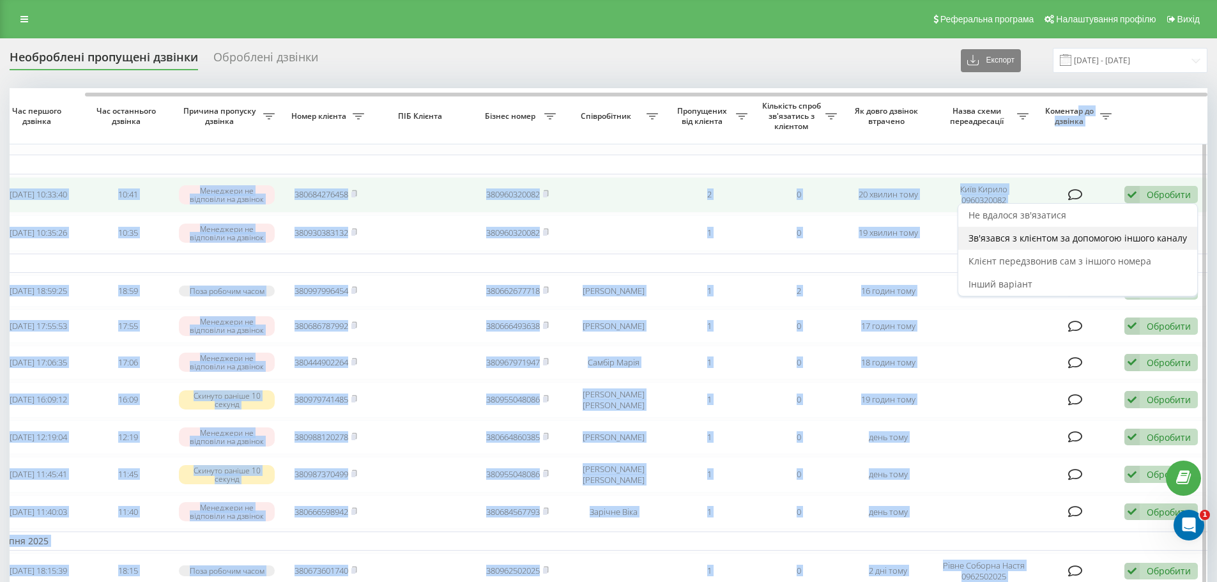
click at [1095, 243] on span "Зв'язався з клієнтом за допомогою іншого каналу" at bounding box center [1077, 238] width 218 height 12
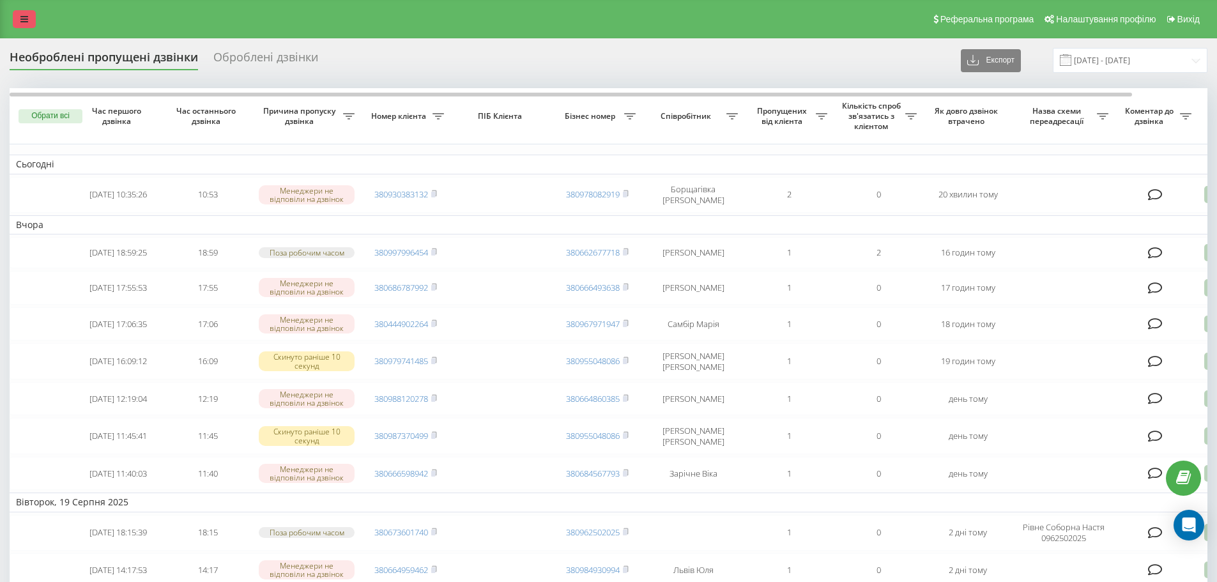
click at [15, 23] on link at bounding box center [24, 19] width 23 height 18
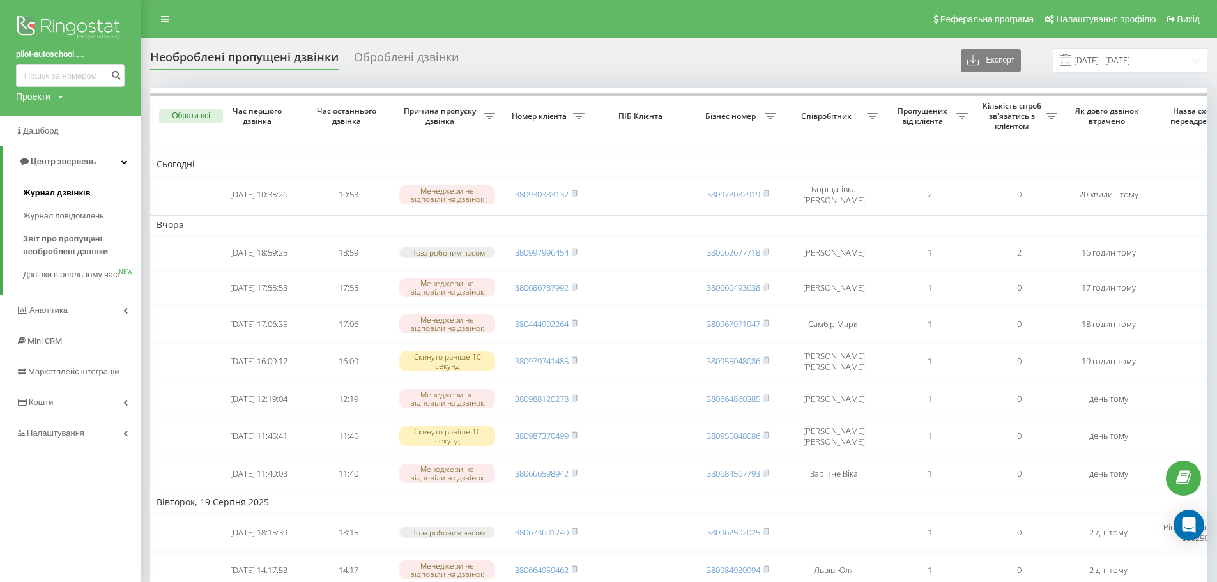
click at [96, 194] on link "Журнал дзвінків" at bounding box center [82, 192] width 118 height 23
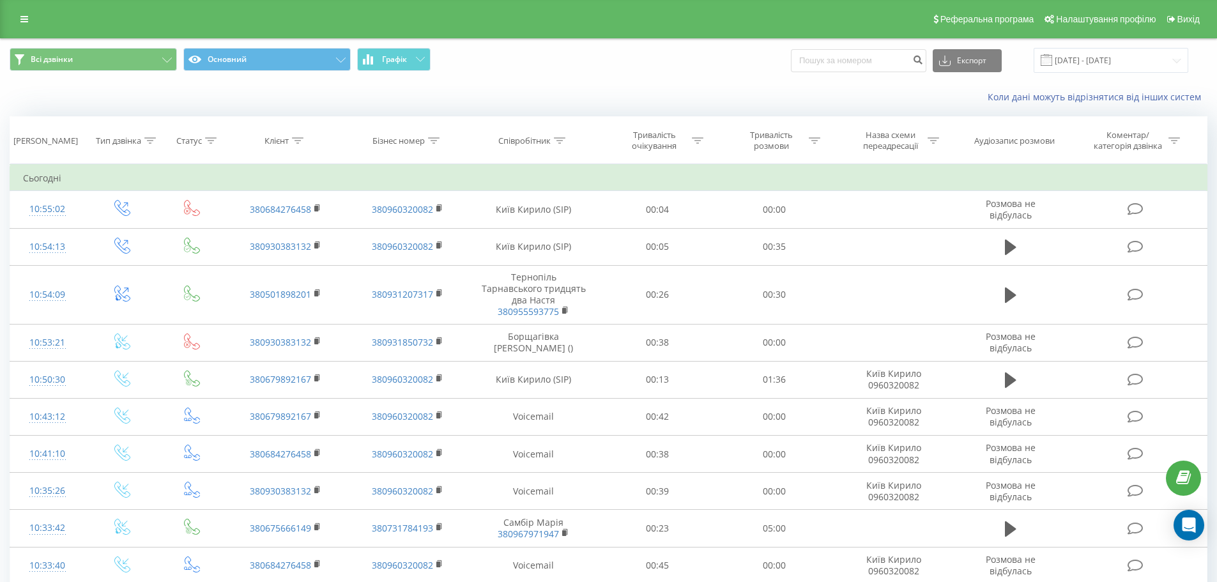
click at [22, 21] on icon at bounding box center [24, 19] width 8 height 9
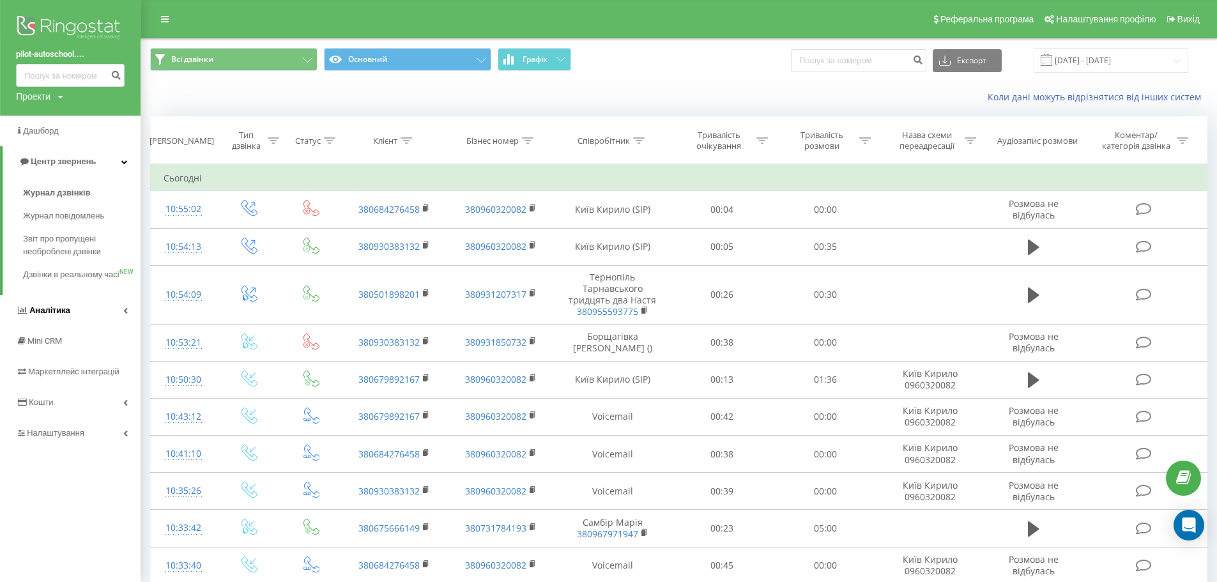
click at [107, 326] on link "Аналiтика" at bounding box center [70, 310] width 141 height 31
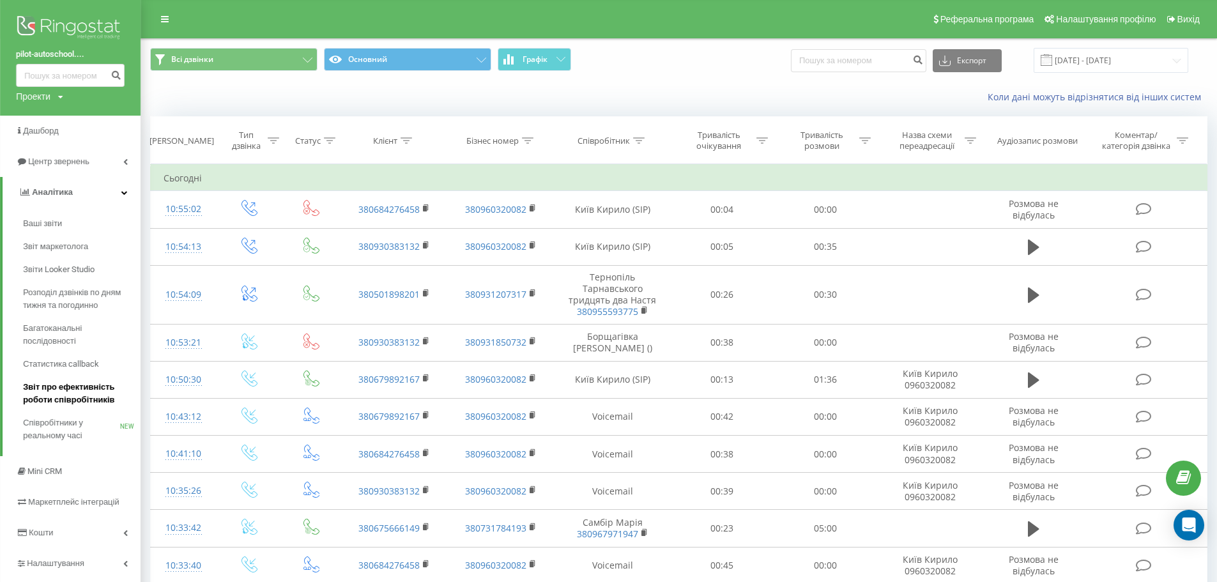
click at [62, 405] on span "Звіт про ефективність роботи співробітників" at bounding box center [78, 394] width 111 height 26
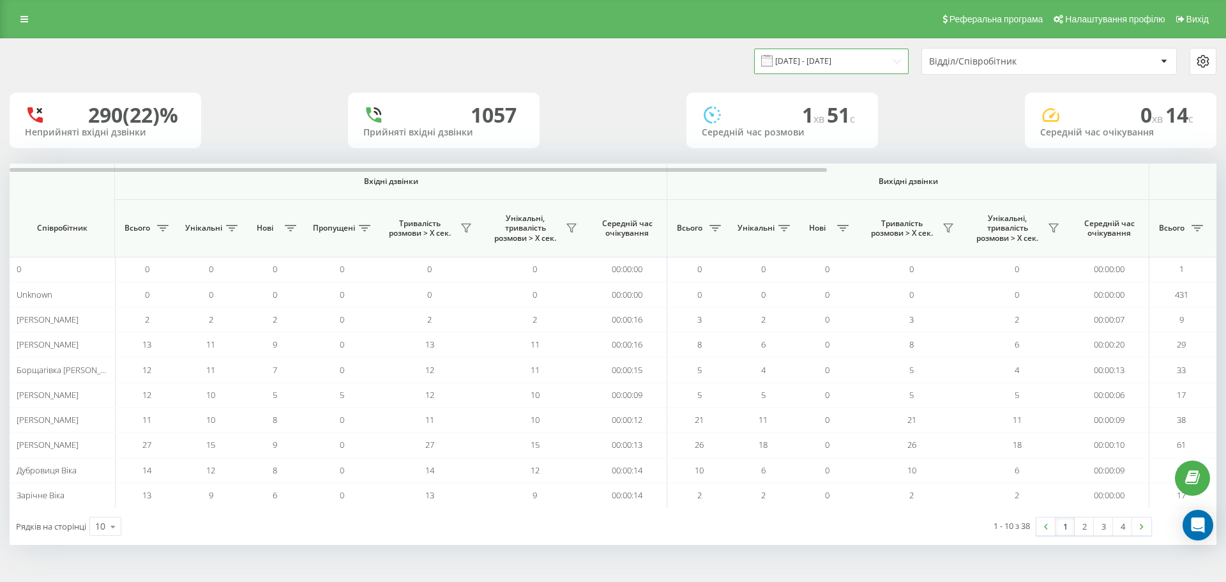
click at [863, 51] on input "[DATE] - [DATE]" at bounding box center [831, 61] width 155 height 25
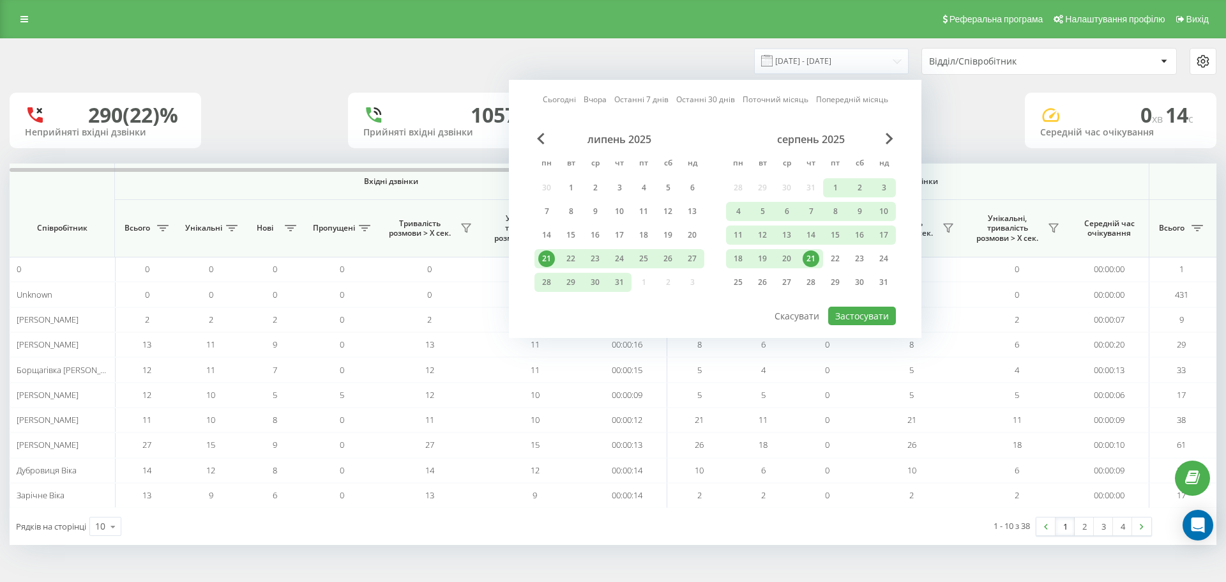
click at [810, 262] on div "21" at bounding box center [811, 258] width 17 height 17
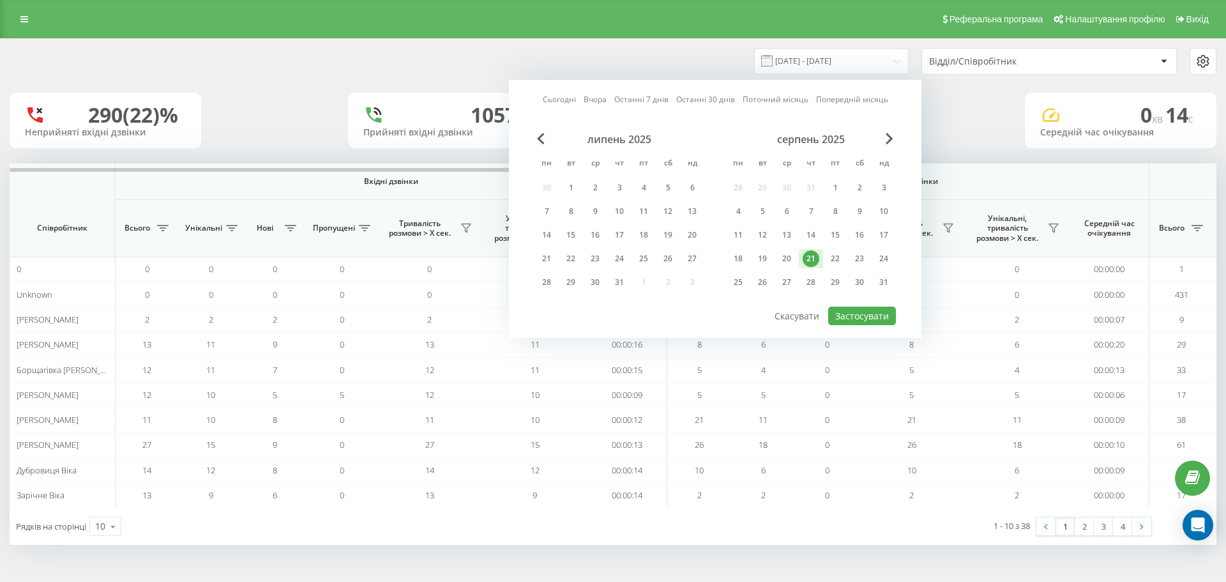
click at [810, 262] on div "21" at bounding box center [811, 258] width 17 height 17
click at [867, 317] on button "Застосувати" at bounding box center [862, 316] width 68 height 19
type input "[DATE] - [DATE]"
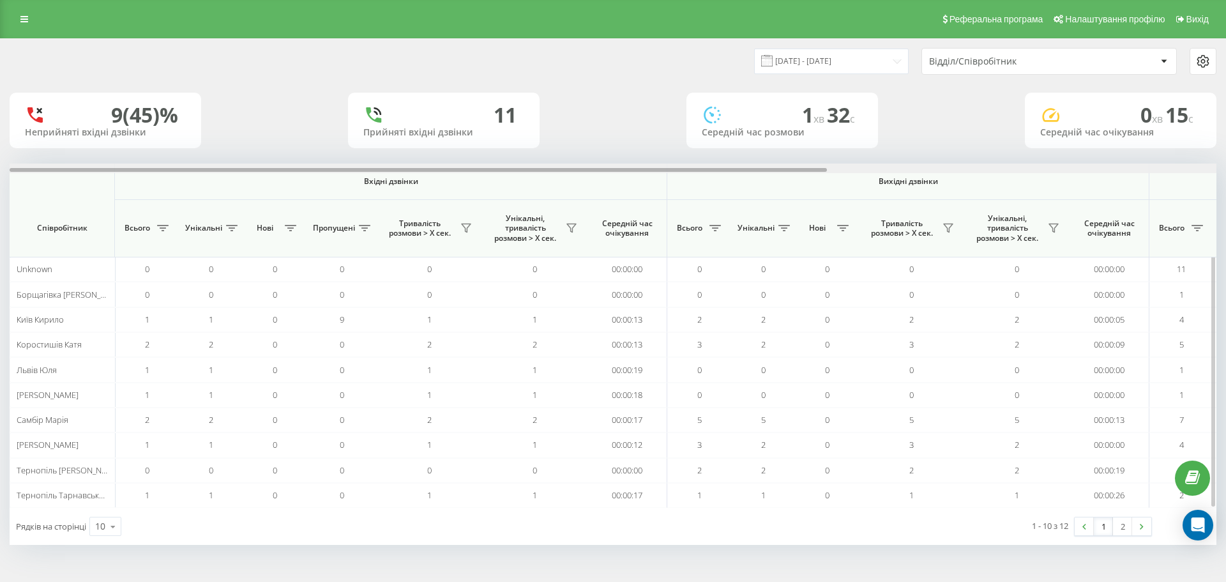
drag, startPoint x: 807, startPoint y: 169, endPoint x: 770, endPoint y: 172, distance: 37.9
click at [773, 172] on div at bounding box center [613, 168] width 1207 height 10
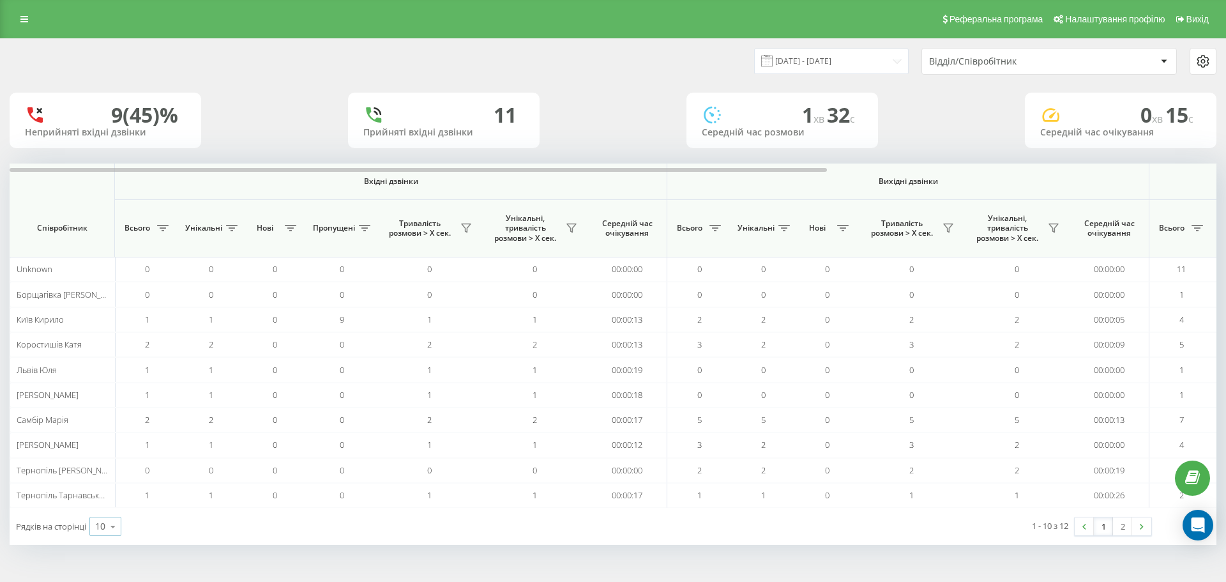
click at [116, 525] on icon at bounding box center [112, 526] width 19 height 25
click at [117, 509] on div "100" at bounding box center [105, 508] width 31 height 19
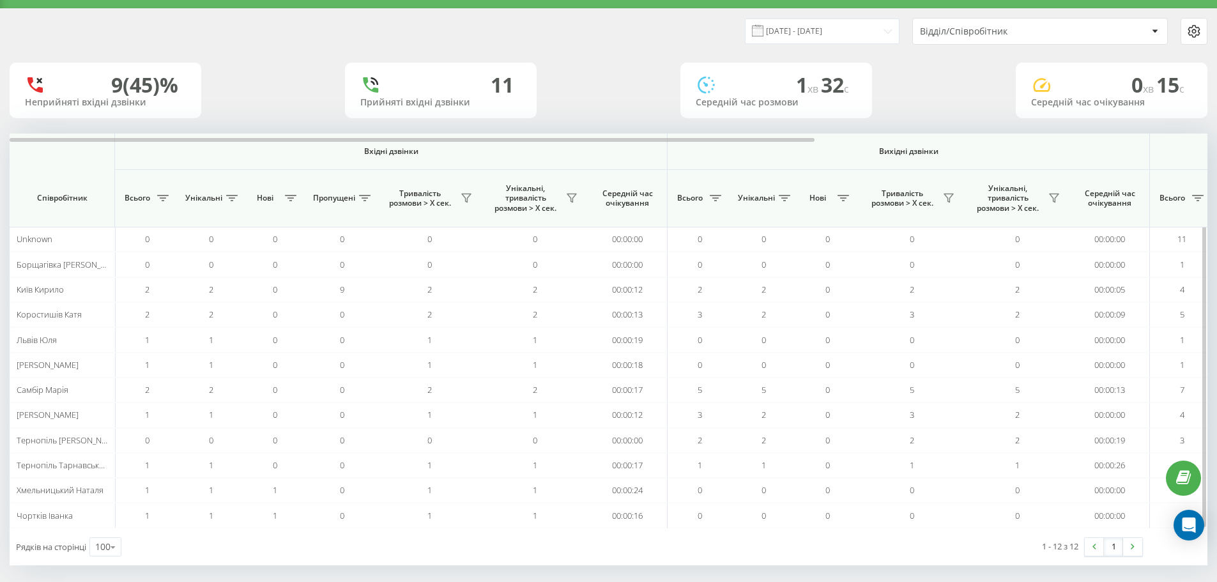
scroll to position [39, 0]
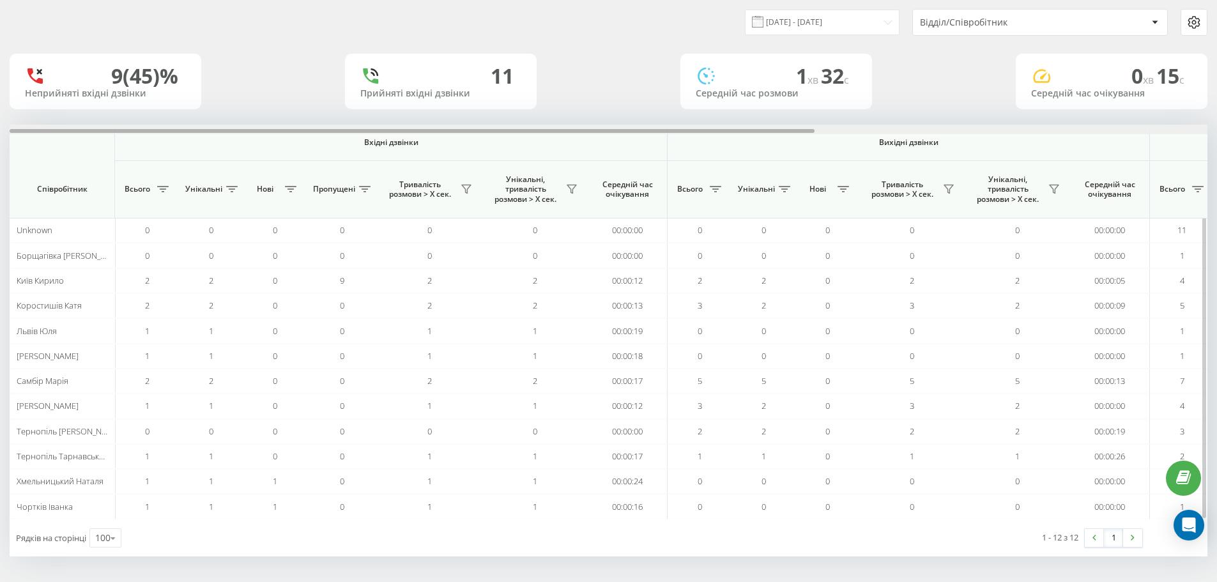
drag, startPoint x: 253, startPoint y: 130, endPoint x: 224, endPoint y: 130, distance: 29.4
click at [224, 130] on div at bounding box center [412, 131] width 805 height 4
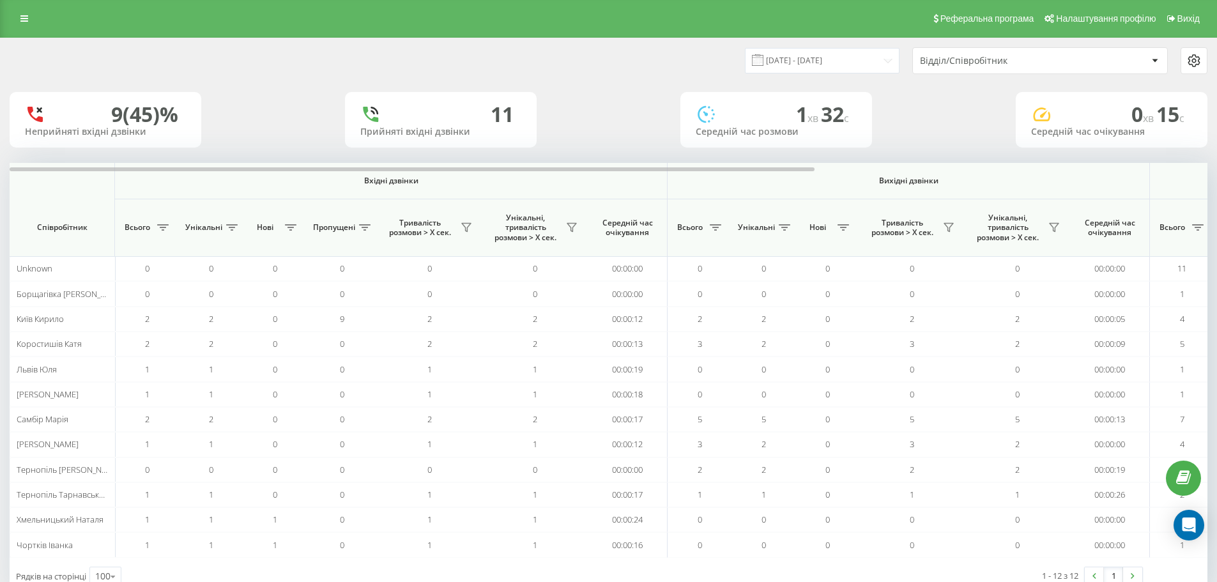
scroll to position [0, 0]
click at [868, 64] on input "[DATE] - [DATE]" at bounding box center [822, 61] width 155 height 25
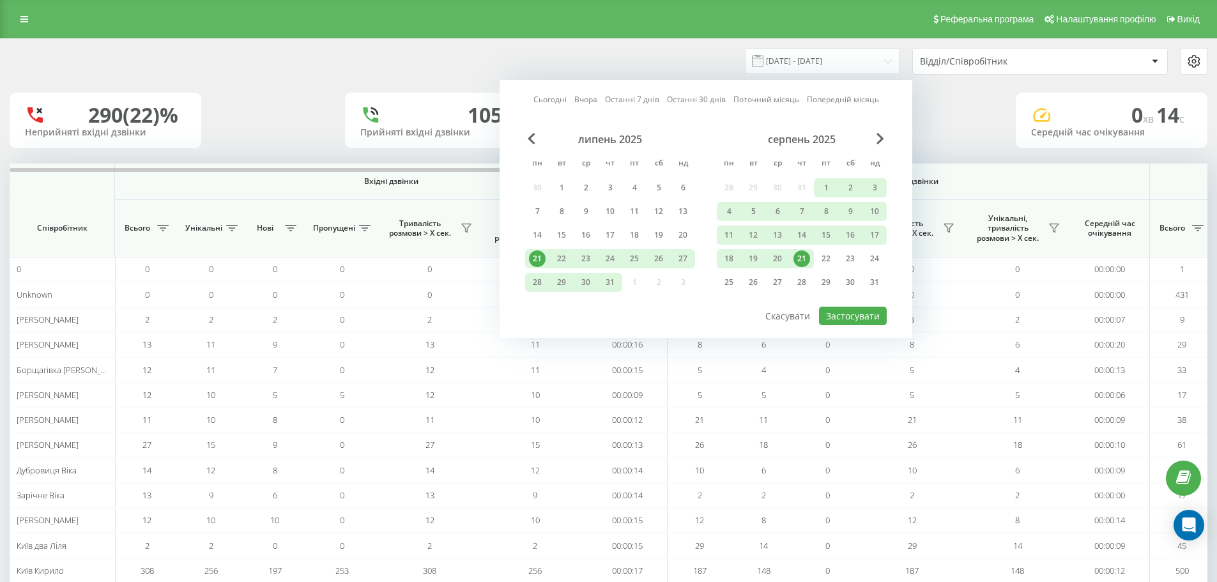
click at [800, 260] on div "21" at bounding box center [801, 258] width 17 height 17
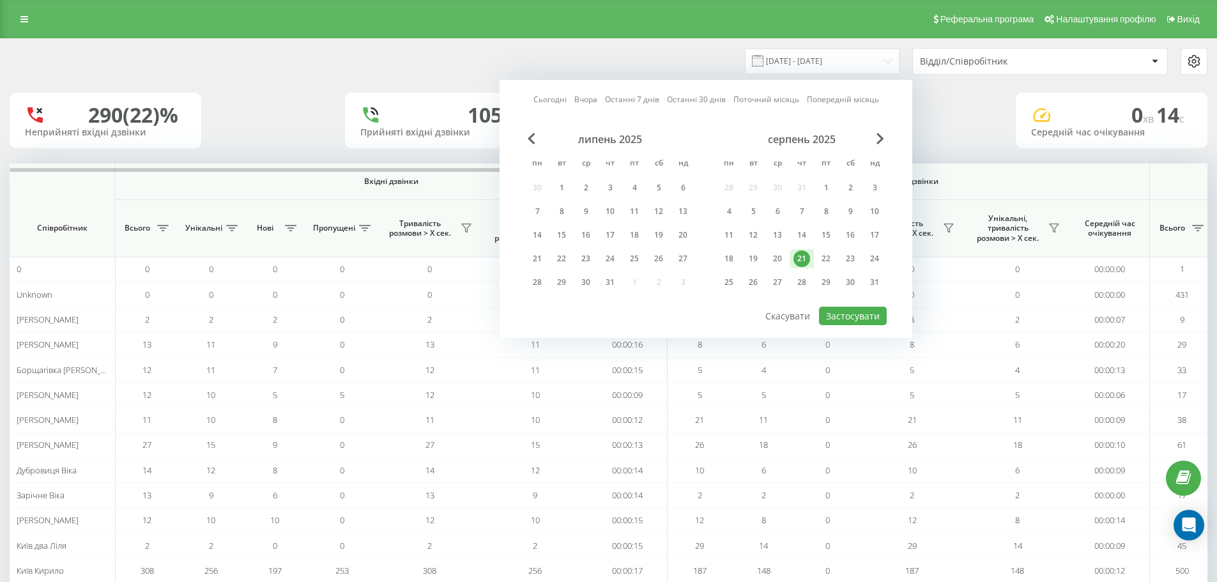
click at [800, 260] on div "21" at bounding box center [801, 258] width 17 height 17
click at [859, 320] on button "Застосувати" at bounding box center [853, 316] width 68 height 19
type input "[DATE] - [DATE]"
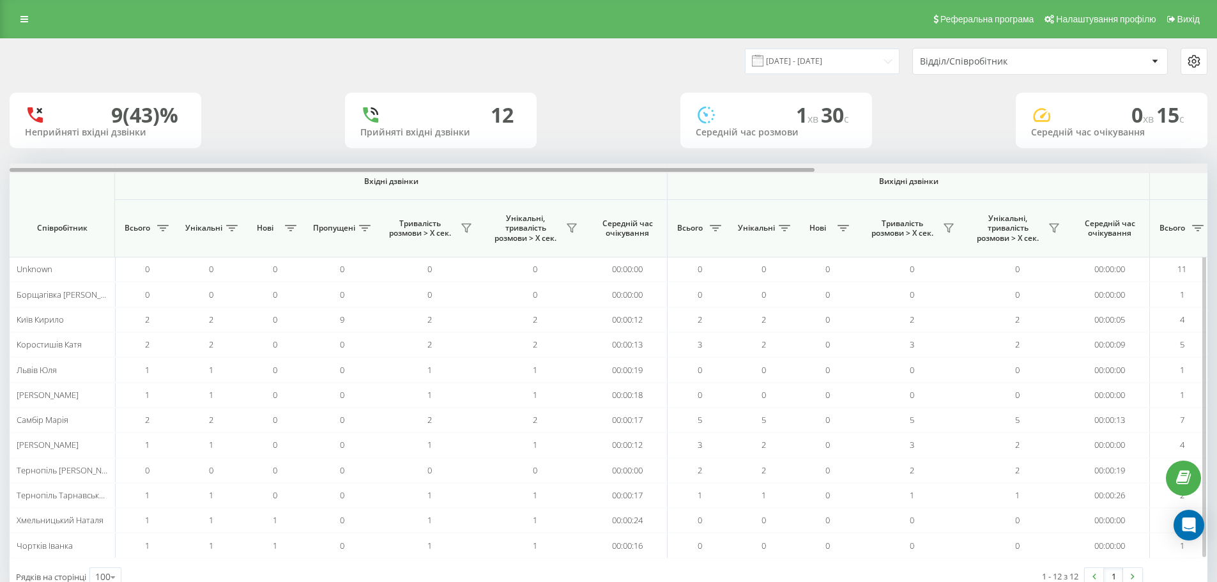
drag, startPoint x: 404, startPoint y: 173, endPoint x: 294, endPoint y: 183, distance: 109.7
click at [303, 176] on div "Вхідні дзвінки Вихідні дзвінки Всі дзвінки Співробітник Всього Унікальні Нові П…" at bounding box center [608, 360] width 1197 height 395
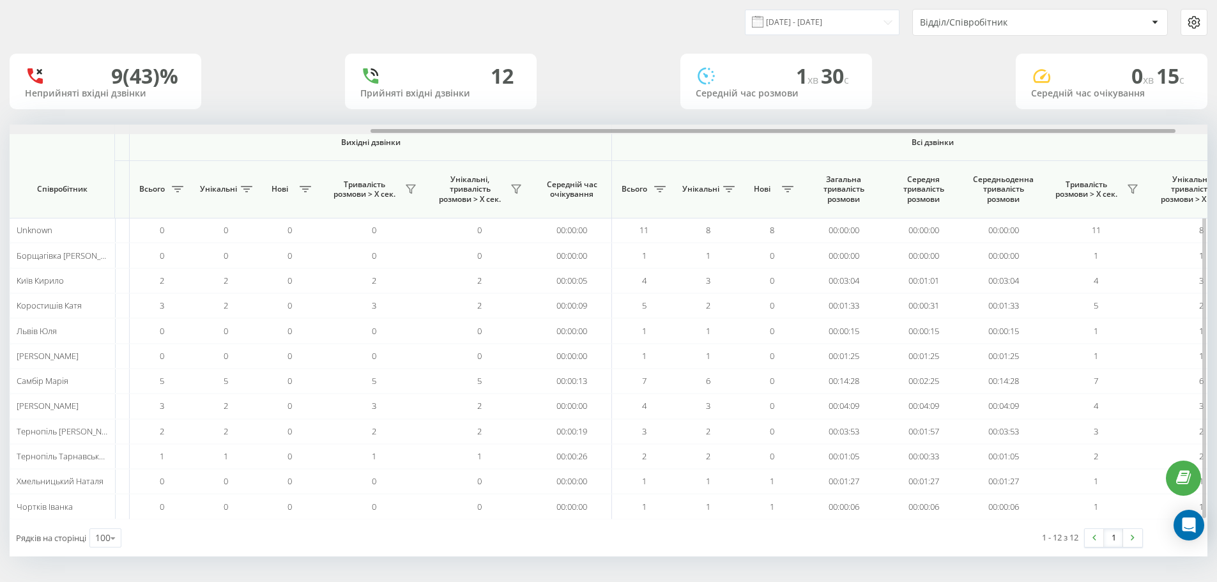
scroll to position [0, 584]
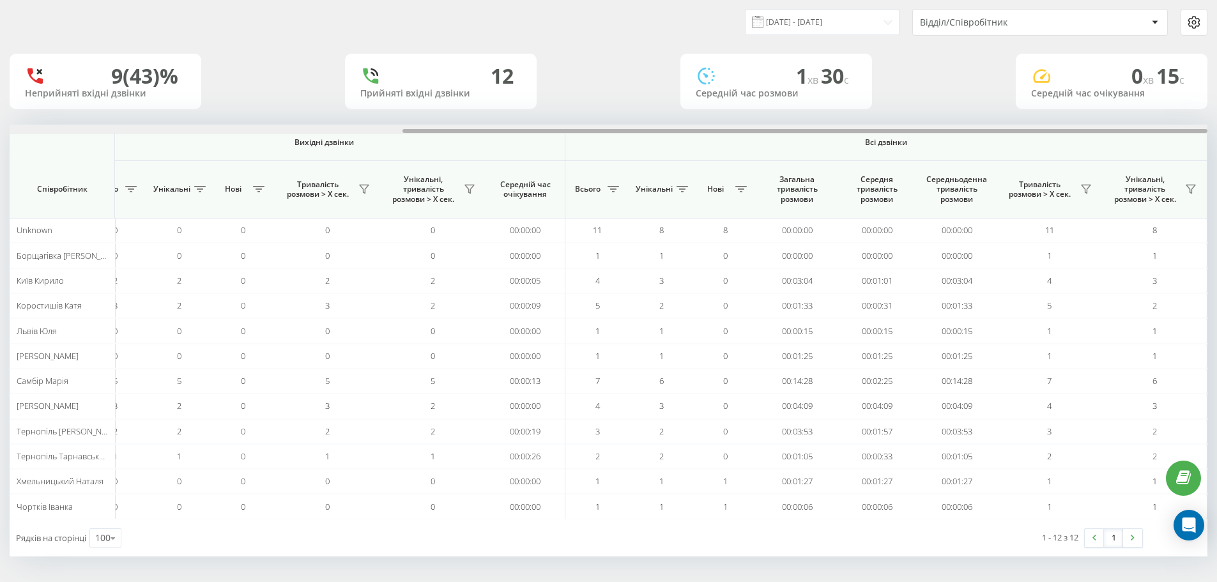
drag, startPoint x: 697, startPoint y: 130, endPoint x: 1208, endPoint y: 175, distance: 512.9
click at [1208, 175] on div "[DATE] - [DATE] Відділ/Співробітник 9 (43)% Неприйняті вхідні дзвінки 12 Прийня…" at bounding box center [608, 290] width 1217 height 582
drag, startPoint x: 798, startPoint y: 131, endPoint x: 828, endPoint y: 126, distance: 30.3
click at [826, 126] on div at bounding box center [608, 130] width 1197 height 10
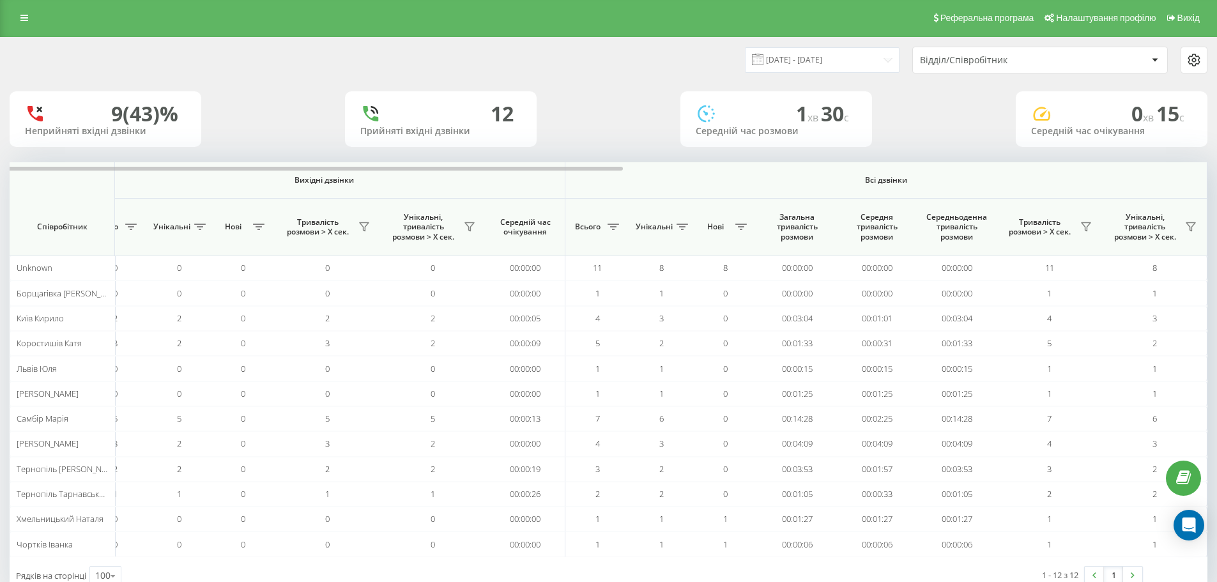
scroll to position [0, 0]
click at [17, 23] on link at bounding box center [24, 19] width 23 height 18
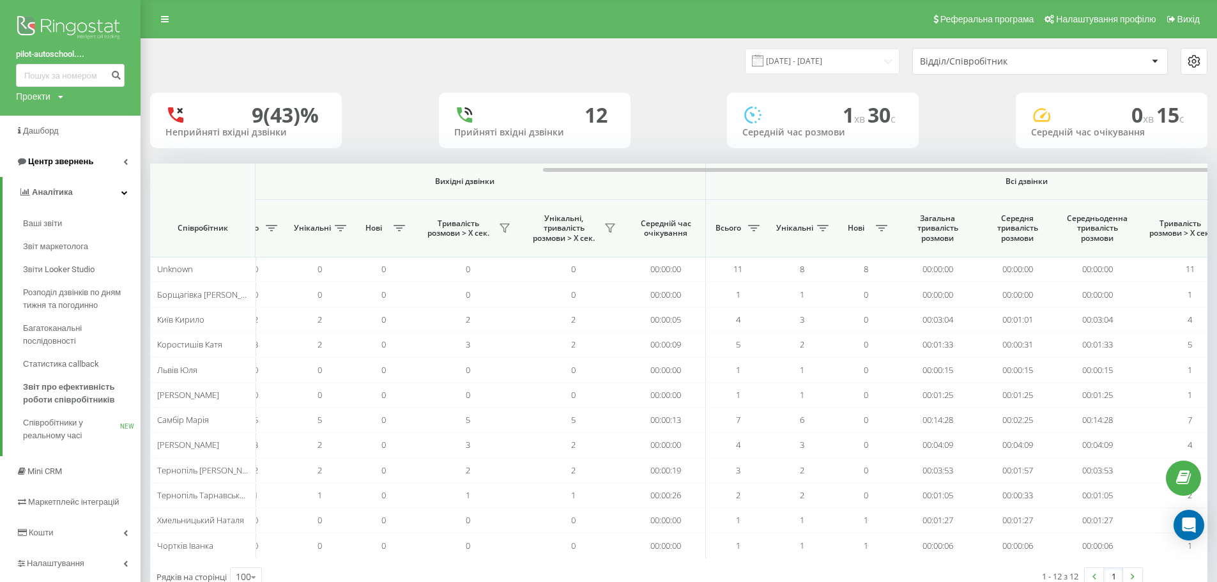
click at [128, 162] on link "Центр звернень" at bounding box center [70, 161] width 141 height 31
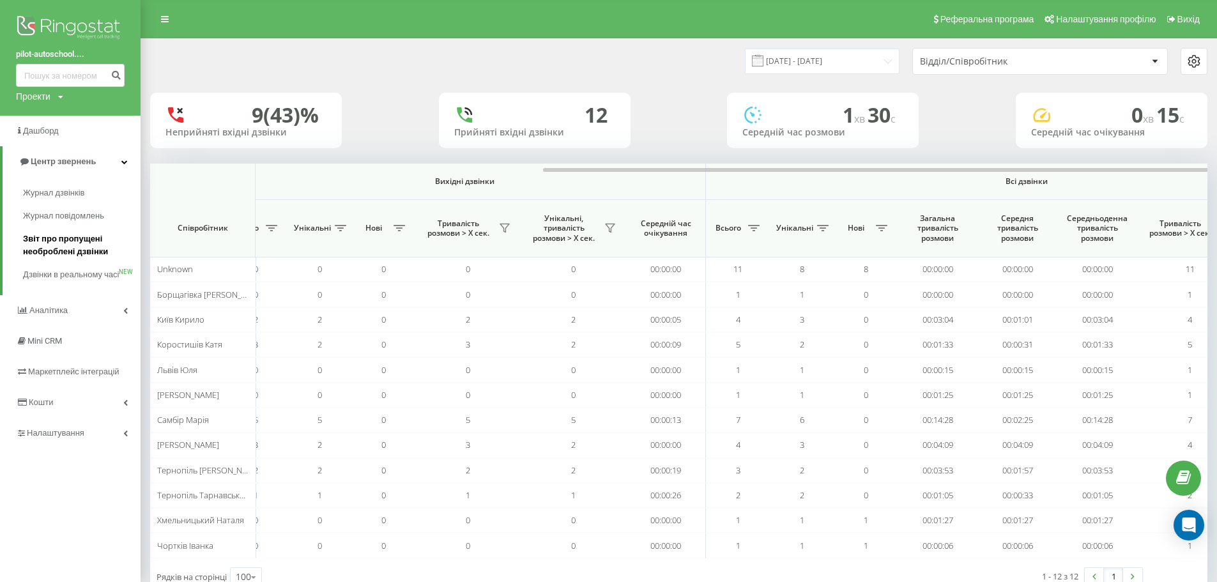
click at [112, 246] on span "Звіт про пропущені необроблені дзвінки" at bounding box center [78, 245] width 111 height 26
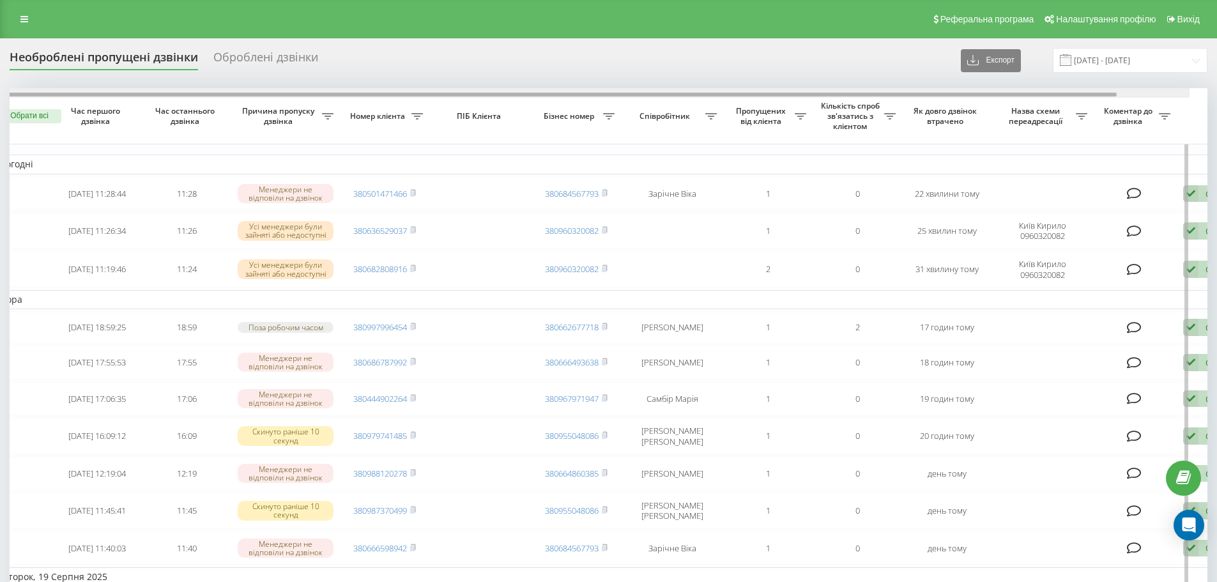
scroll to position [0, 80]
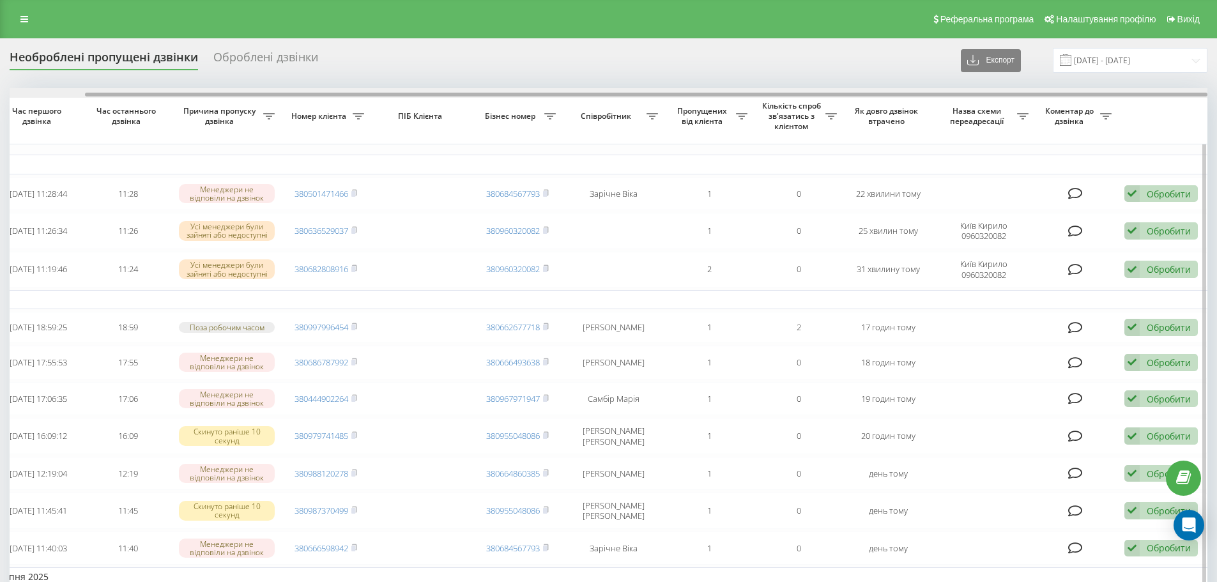
drag, startPoint x: 660, startPoint y: 96, endPoint x: 971, endPoint y: 117, distance: 311.7
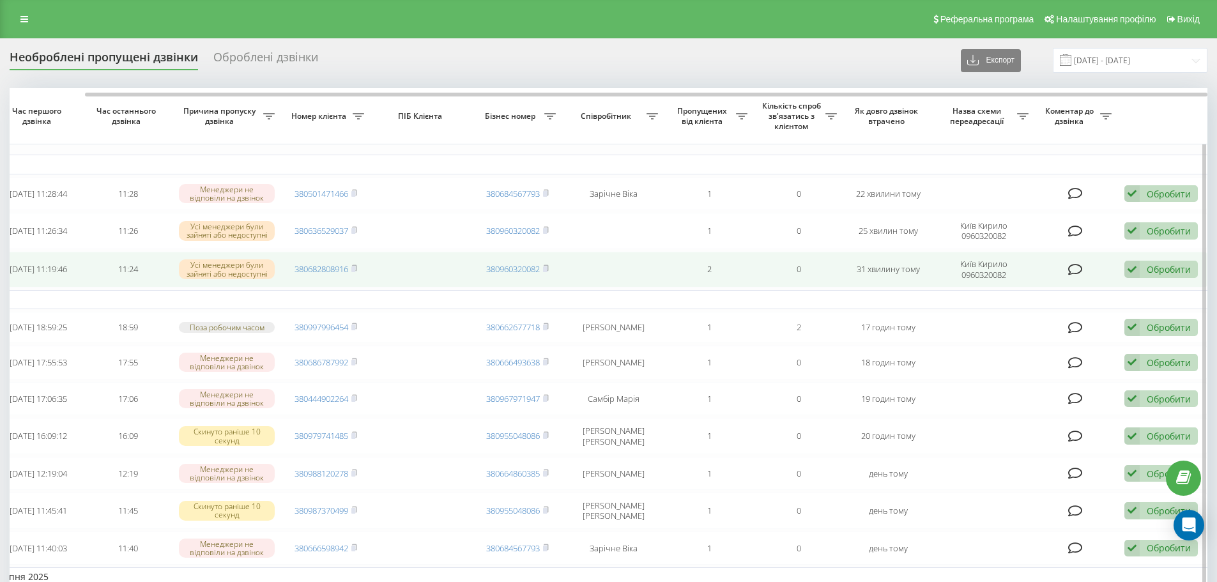
click at [1150, 275] on div "Обробити" at bounding box center [1168, 269] width 44 height 12
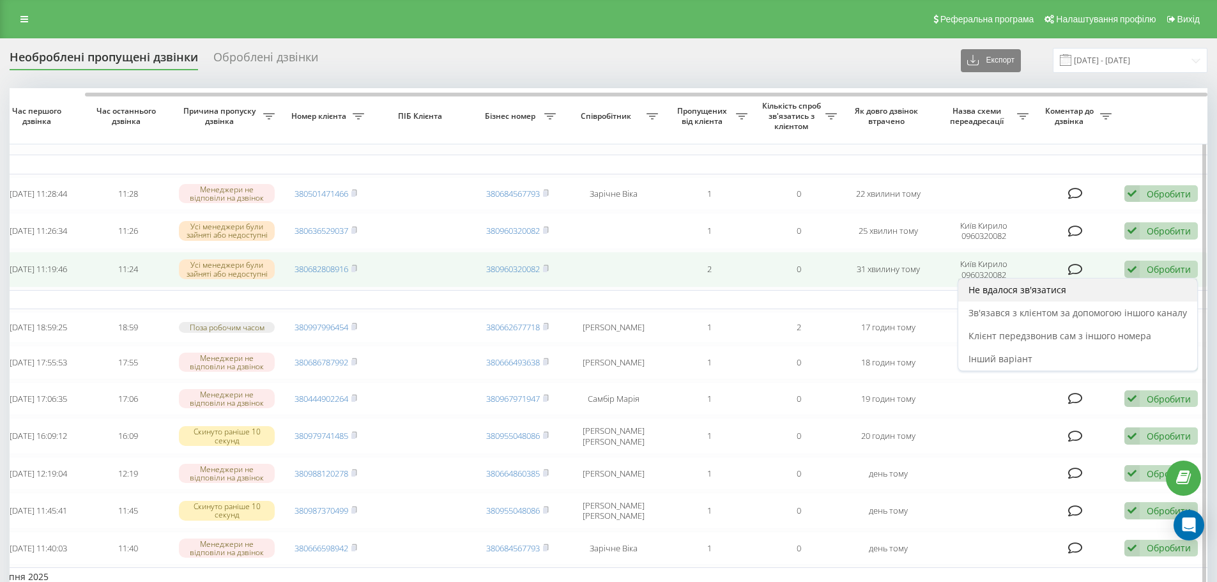
click at [1120, 293] on div "Не вдалося зв'язатися" at bounding box center [1077, 289] width 239 height 23
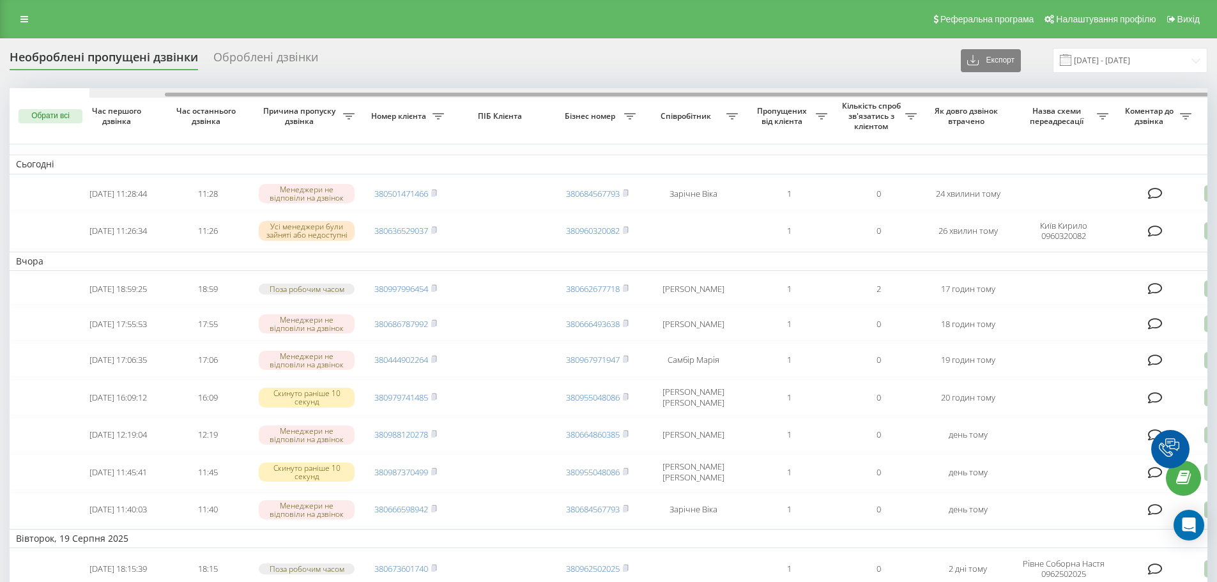
scroll to position [0, 80]
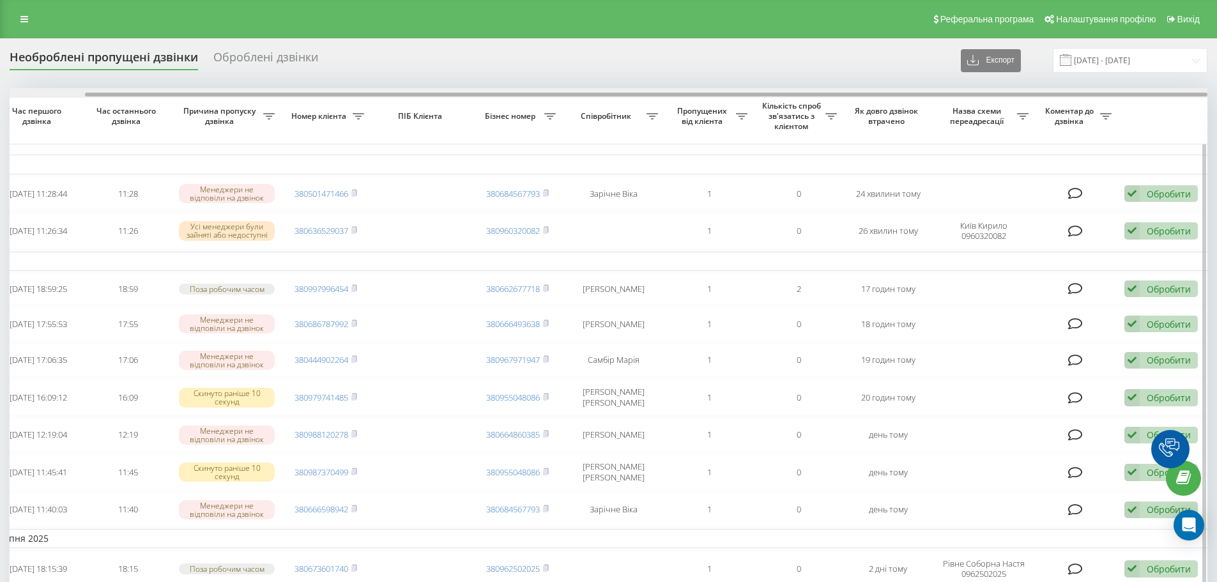
drag, startPoint x: 0, startPoint y: 0, endPoint x: 413, endPoint y: 89, distance: 422.6
click at [413, 89] on div at bounding box center [608, 93] width 1197 height 10
drag, startPoint x: 413, startPoint y: 89, endPoint x: 349, endPoint y: 91, distance: 63.9
click at [349, 91] on div at bounding box center [608, 93] width 1197 height 10
drag, startPoint x: 335, startPoint y: 98, endPoint x: 300, endPoint y: 95, distance: 35.2
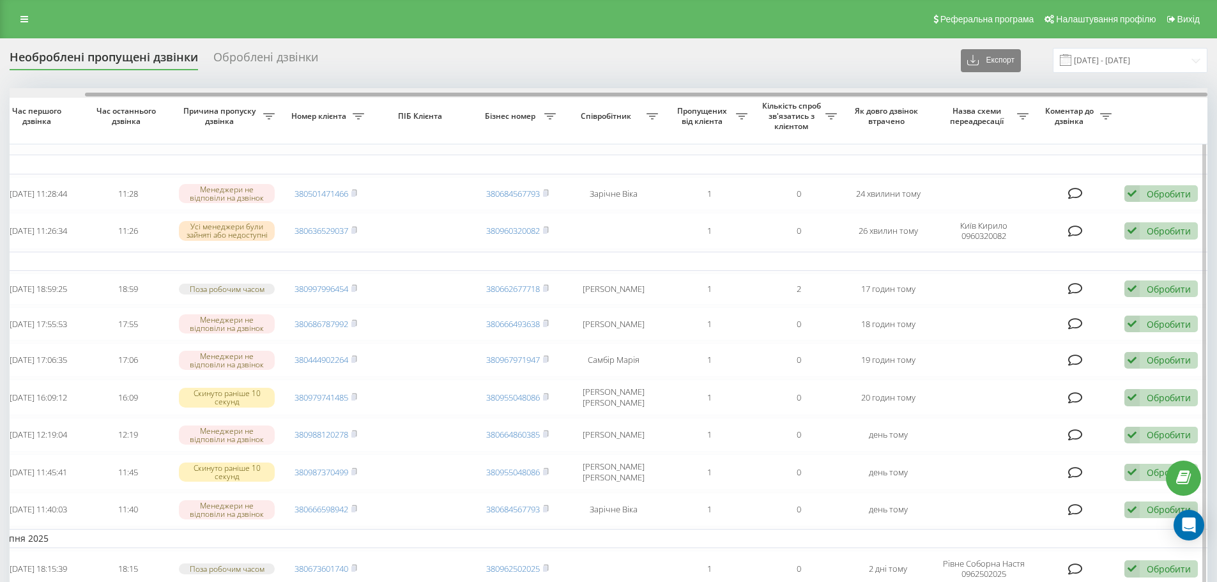
click at [300, 95] on div at bounding box center [608, 93] width 1197 height 10
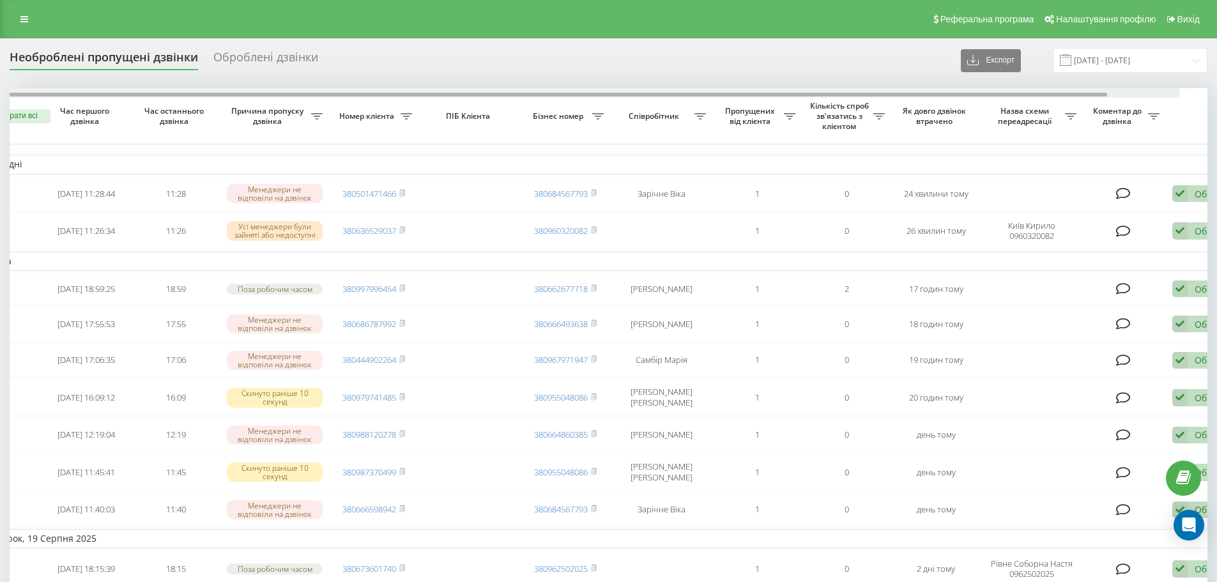
scroll to position [0, 0]
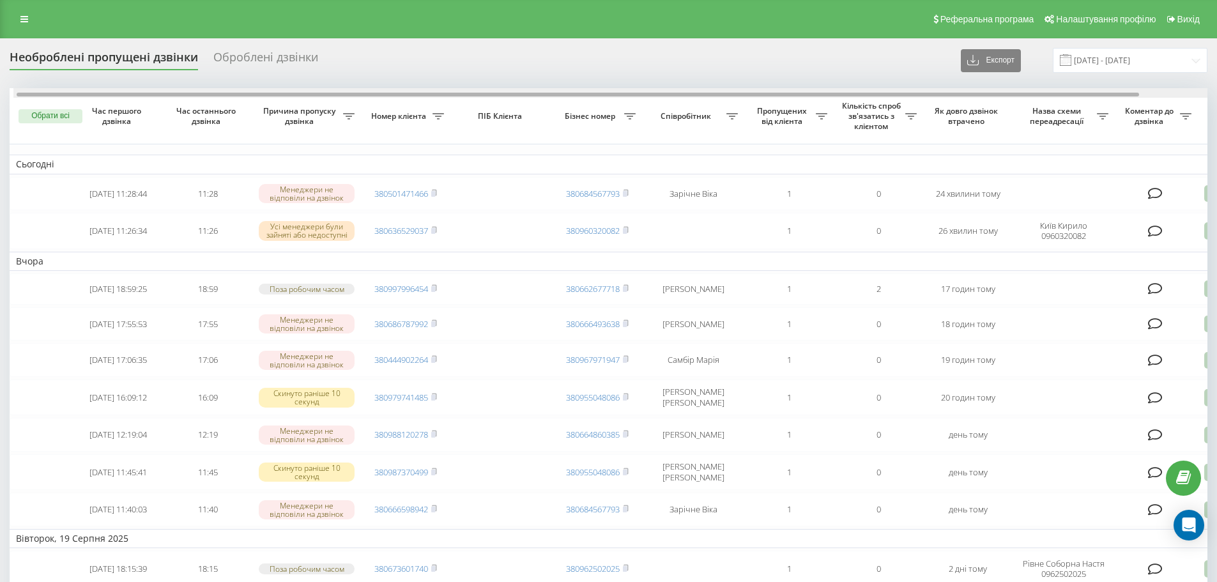
drag, startPoint x: 300, startPoint y: 95, endPoint x: 149, endPoint y: 75, distance: 152.0
